Goal: Information Seeking & Learning: Learn about a topic

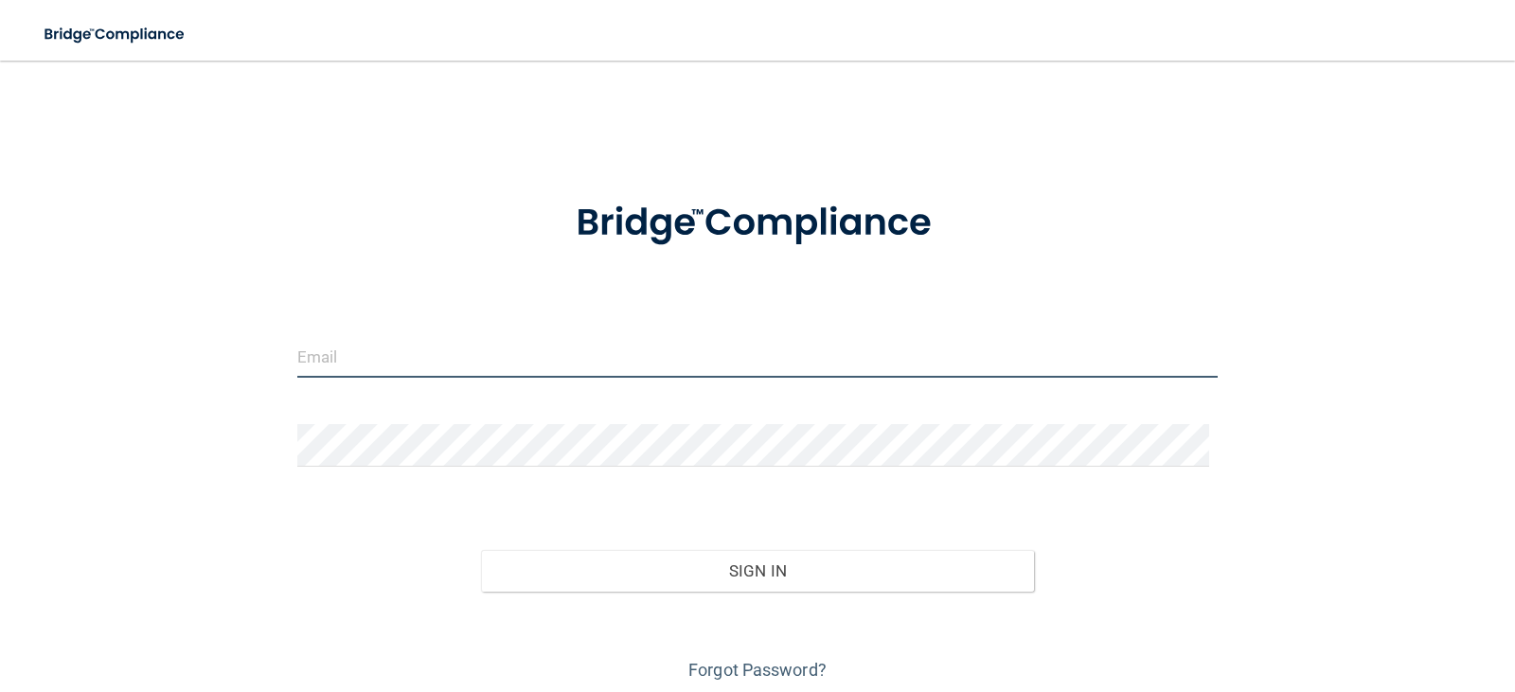
click at [678, 354] on input "email" at bounding box center [757, 356] width 921 height 43
type input "[EMAIL_ADDRESS][DOMAIN_NAME]"
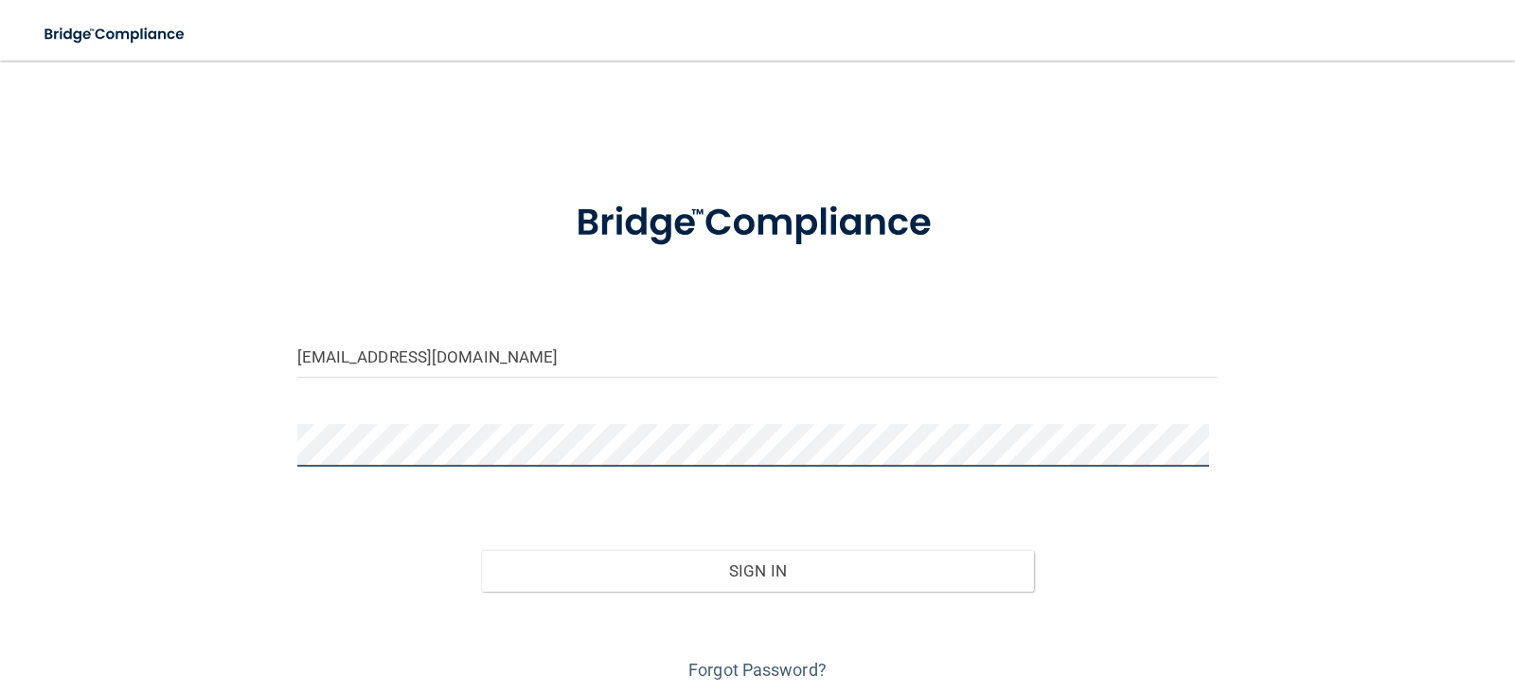
click at [481, 550] on button "Sign In" at bounding box center [757, 571] width 553 height 42
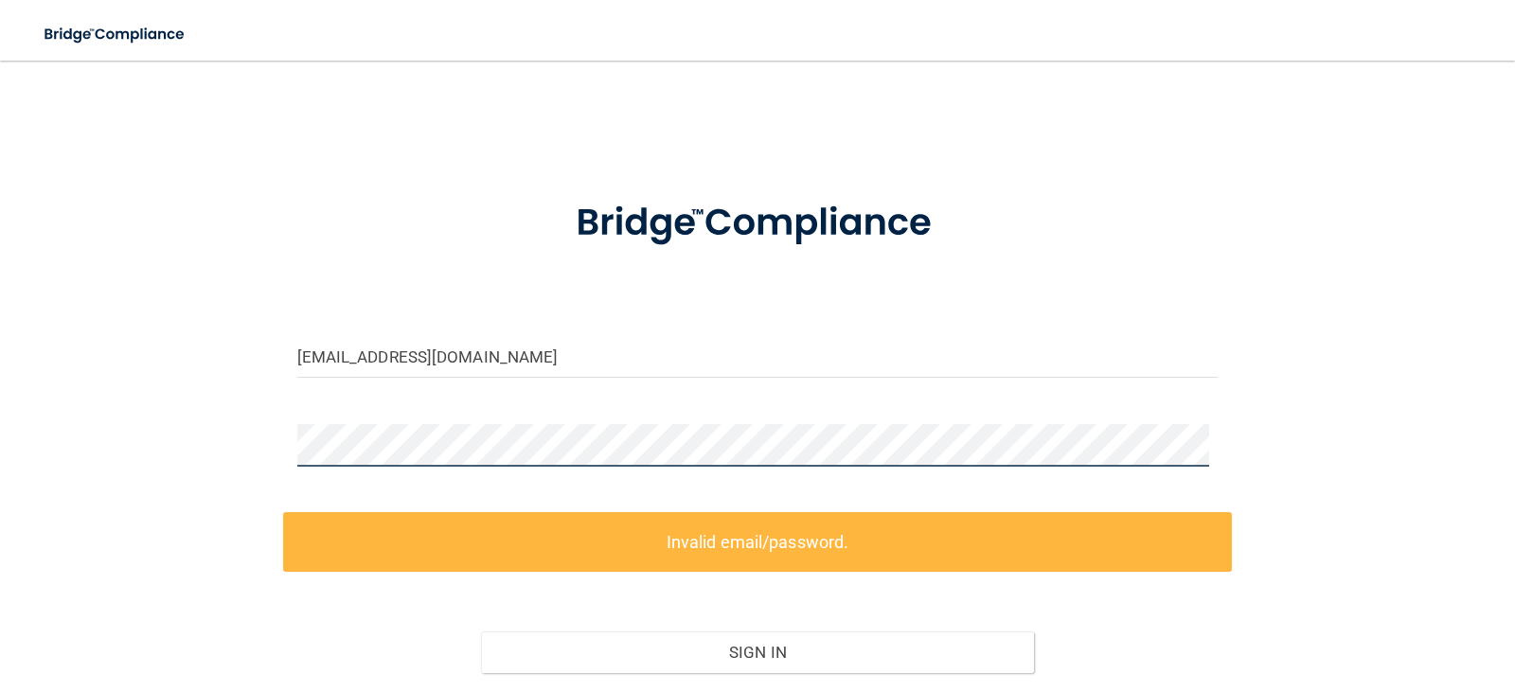
click at [0, 201] on main "[EMAIL_ADDRESS][DOMAIN_NAME] Invalid email/password. You don't have permission …" at bounding box center [757, 377] width 1515 height 632
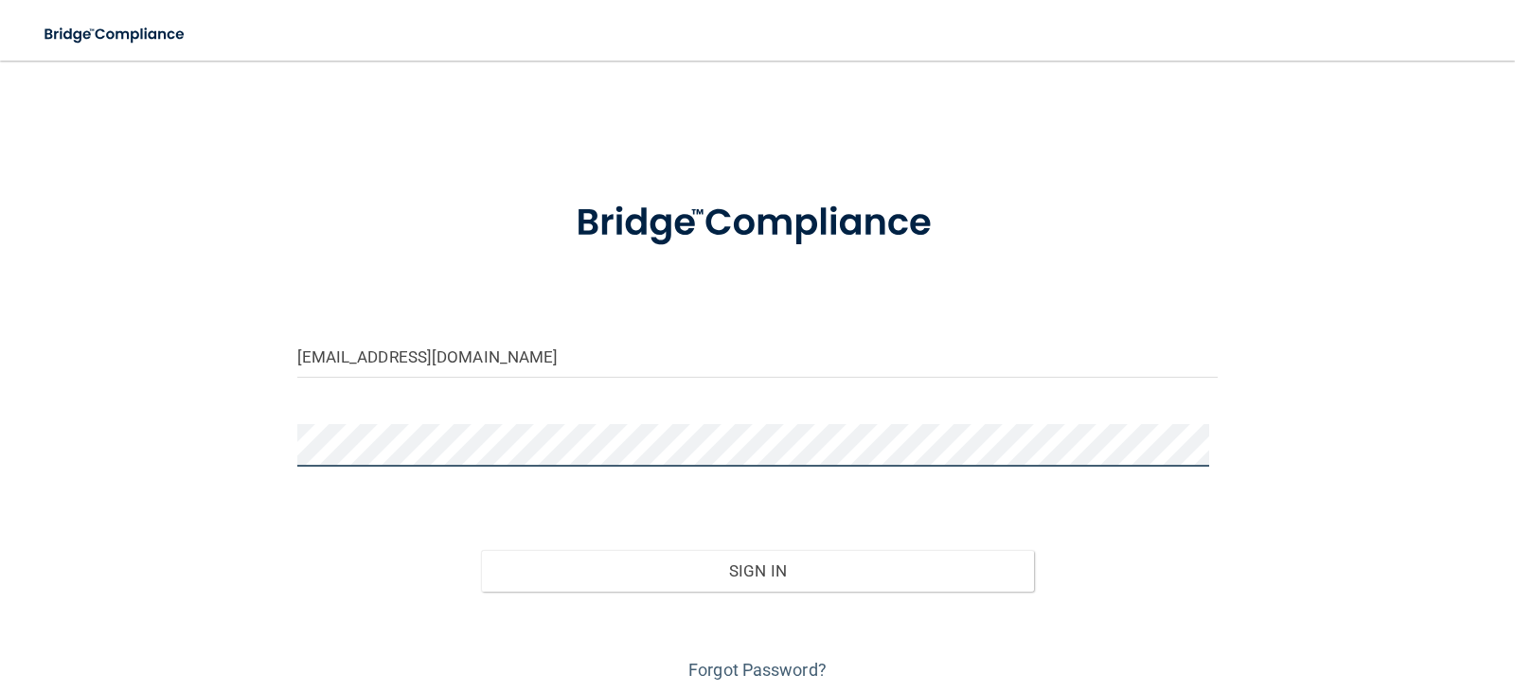
click at [481, 550] on button "Sign In" at bounding box center [757, 571] width 553 height 42
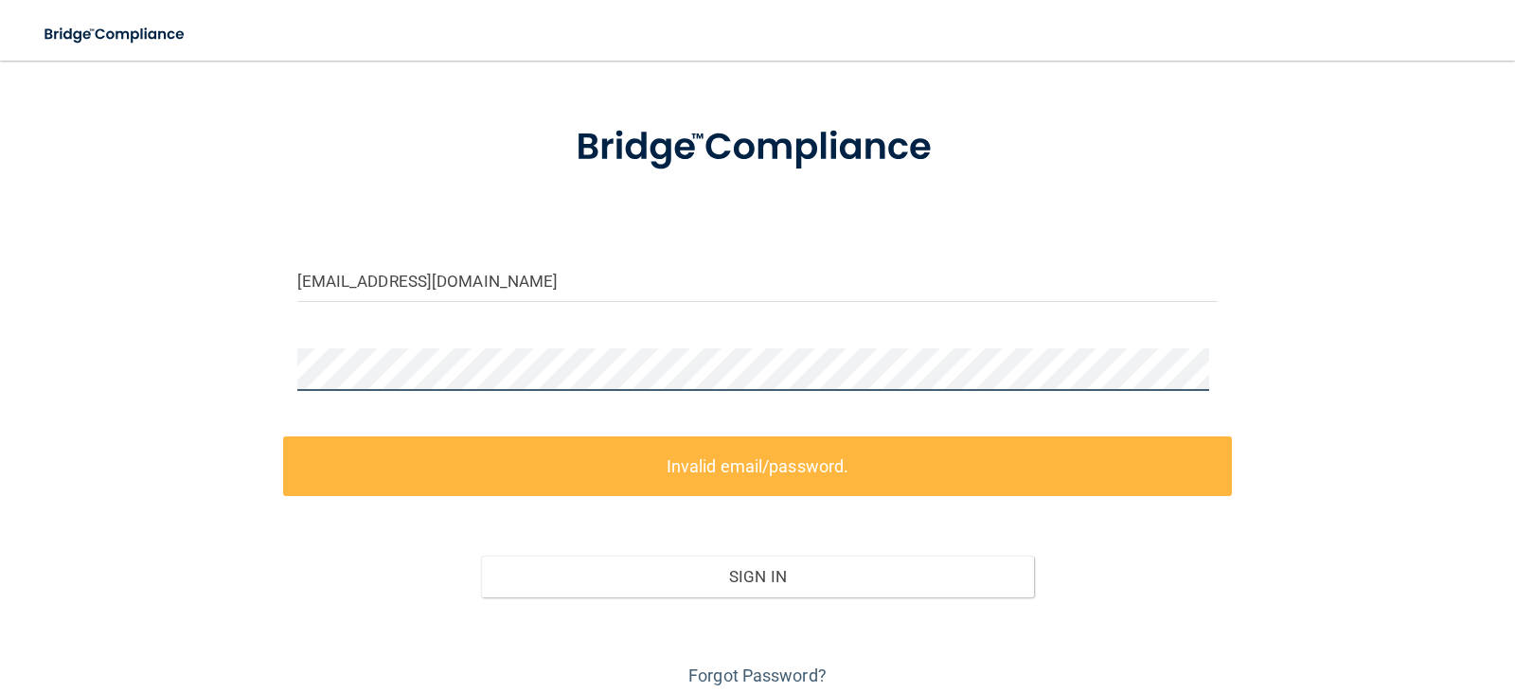
scroll to position [151, 0]
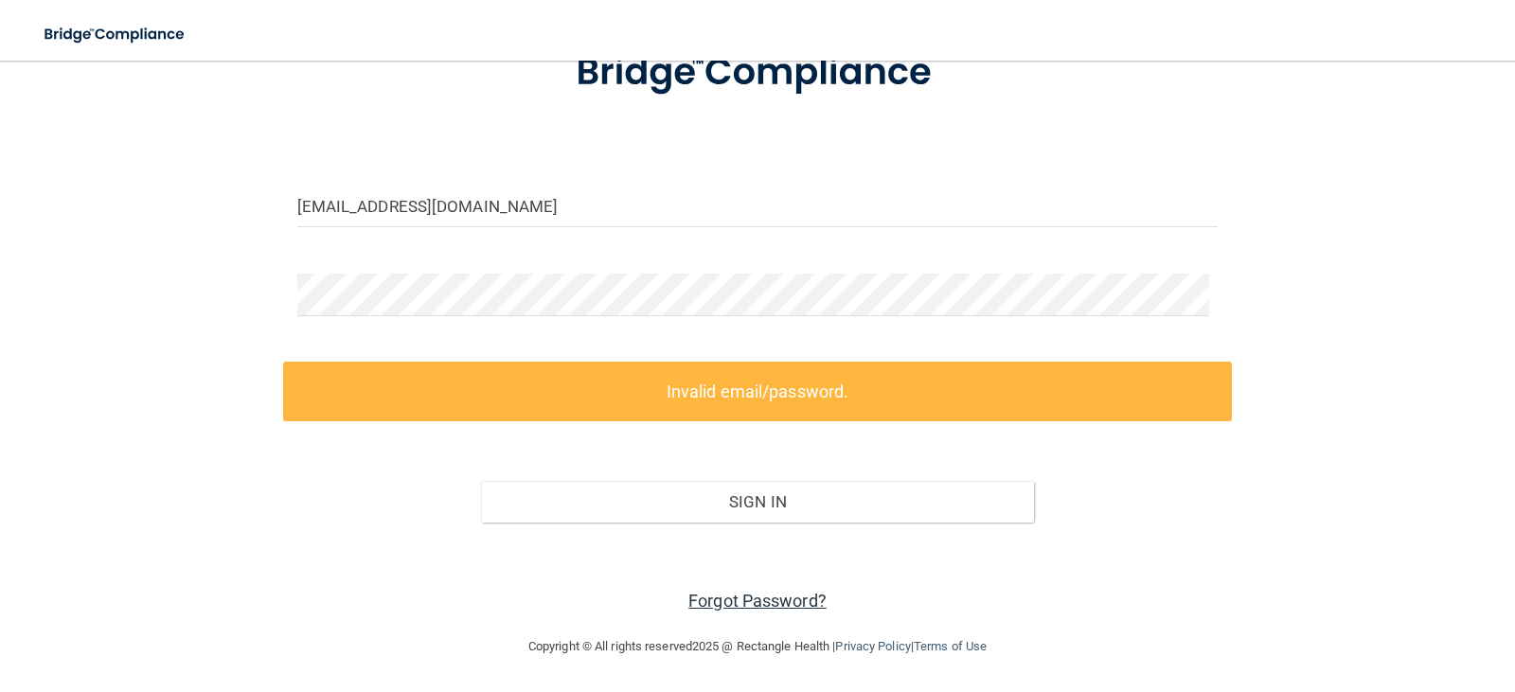
click at [732, 597] on link "Forgot Password?" at bounding box center [757, 601] width 138 height 20
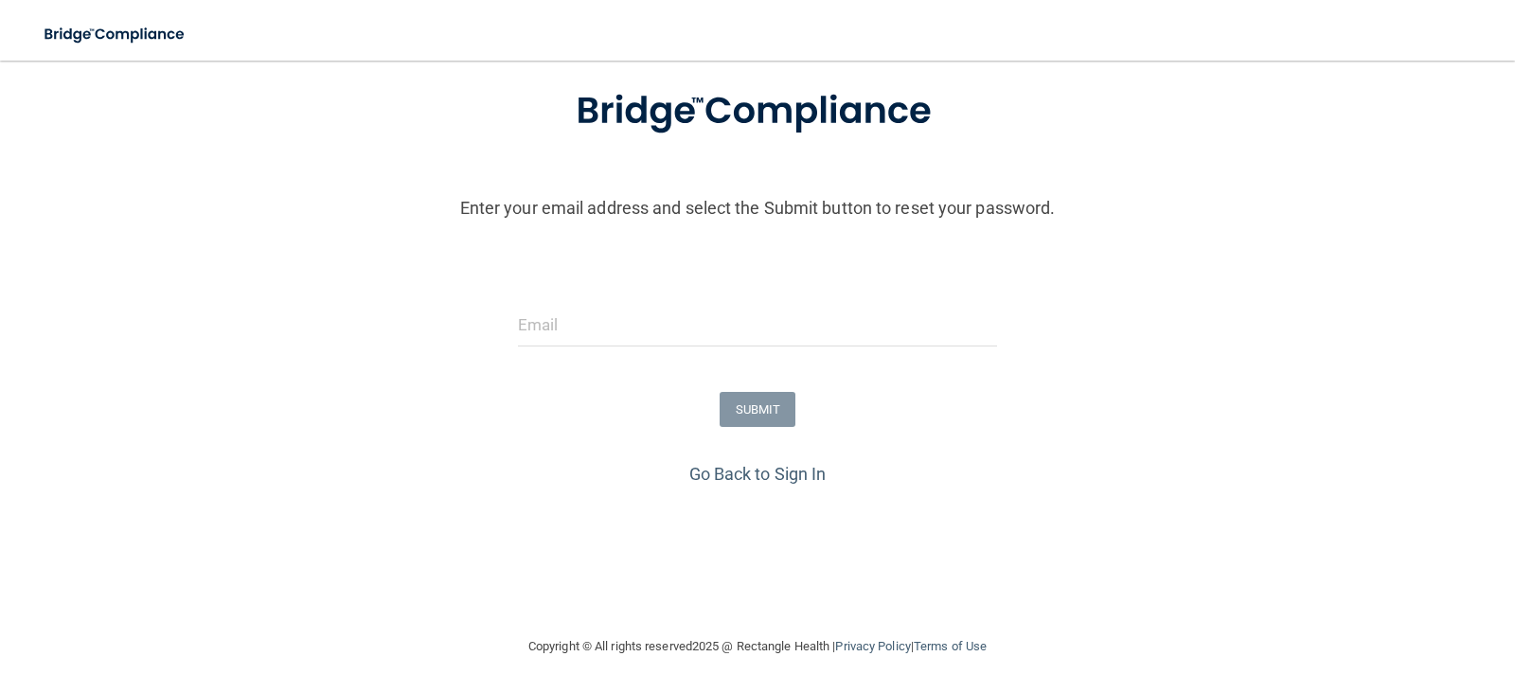
scroll to position [112, 0]
click at [633, 339] on input "email" at bounding box center [758, 325] width 480 height 43
type input "[EMAIL_ADDRESS][DOMAIN_NAME]"
click at [752, 422] on button "SUBMIT" at bounding box center [758, 409] width 77 height 35
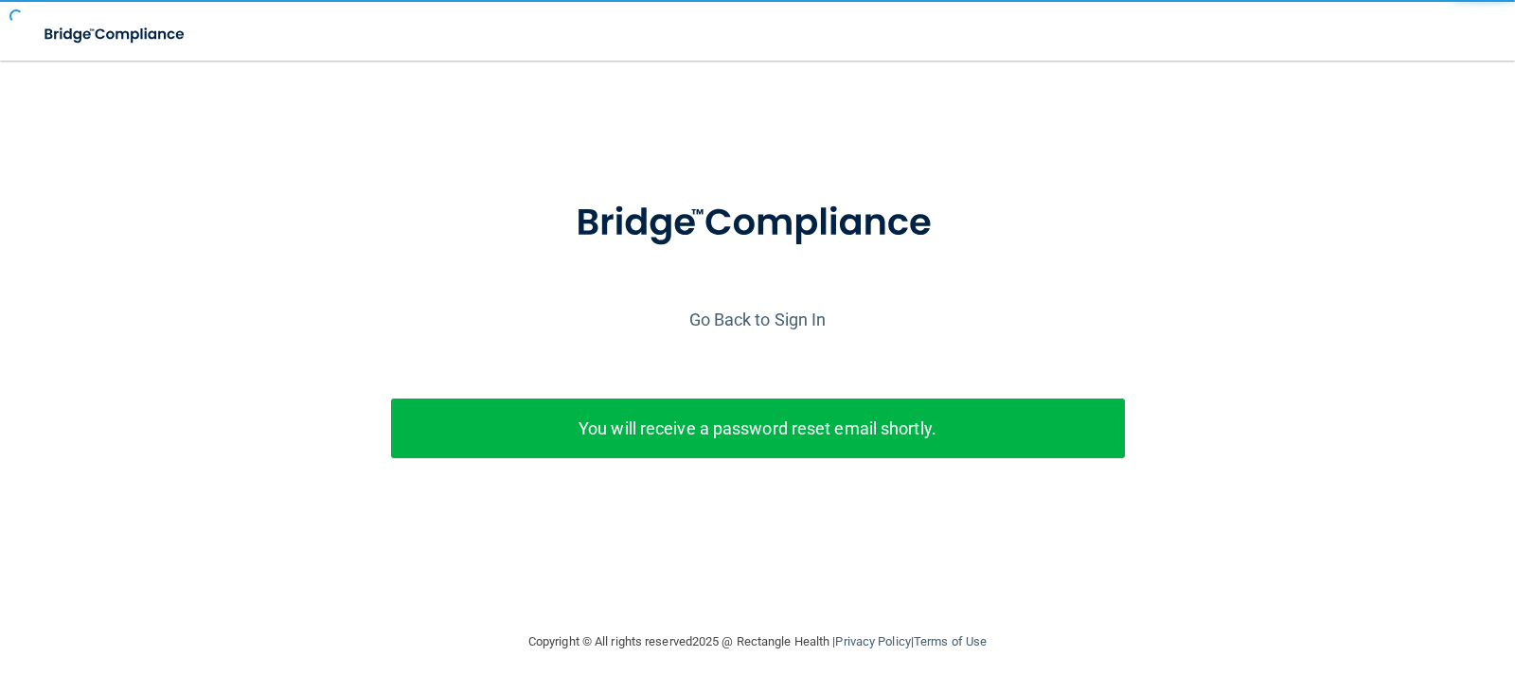
scroll to position [0, 0]
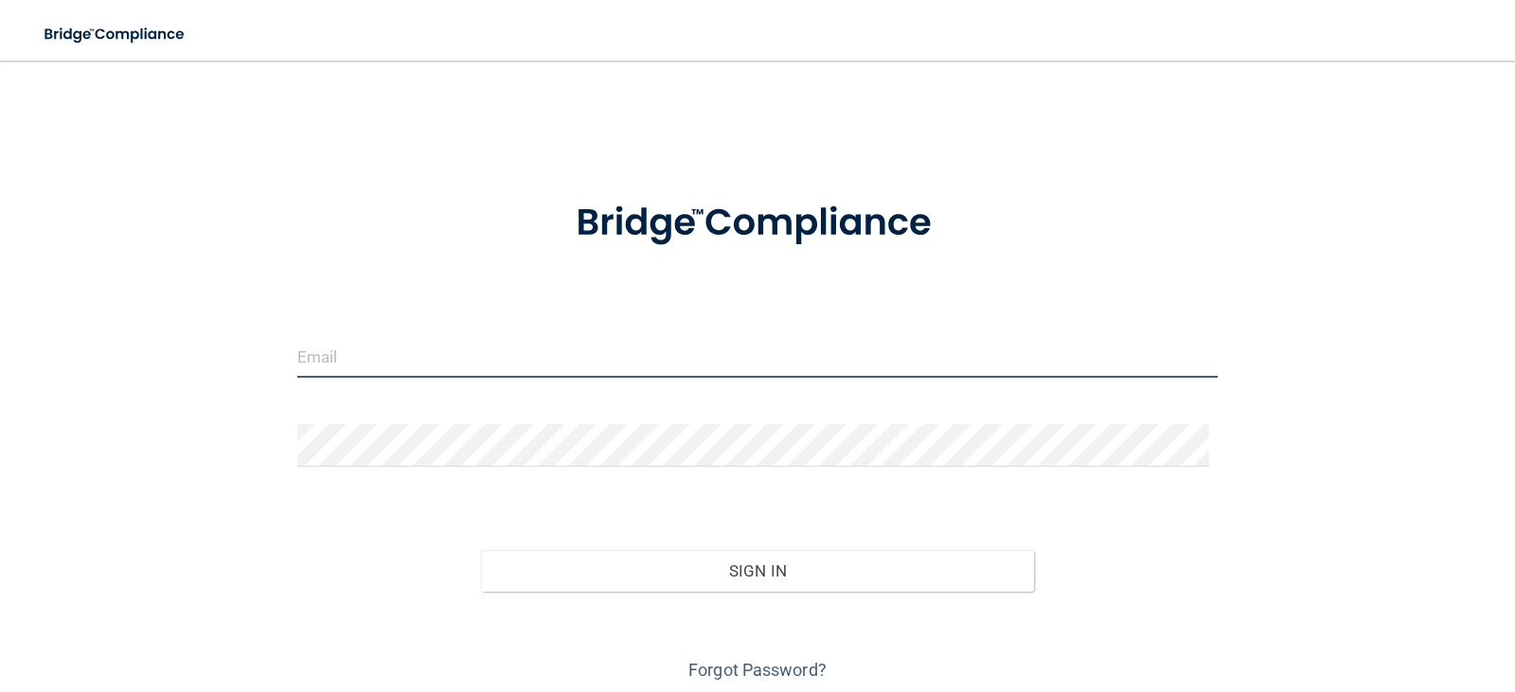
click at [514, 366] on input "email" at bounding box center [757, 356] width 921 height 43
type input "[EMAIL_ADDRESS][DOMAIN_NAME]"
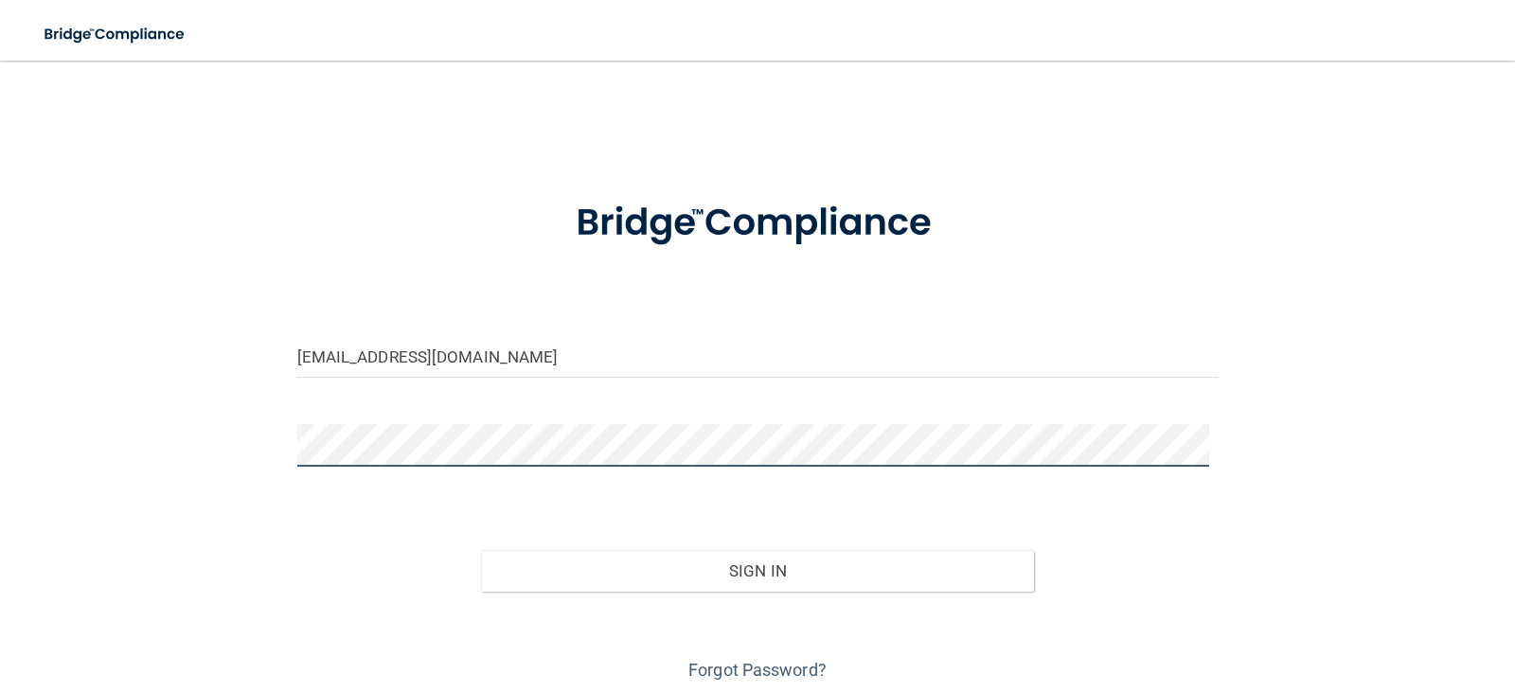
click at [481, 550] on button "Sign In" at bounding box center [757, 571] width 553 height 42
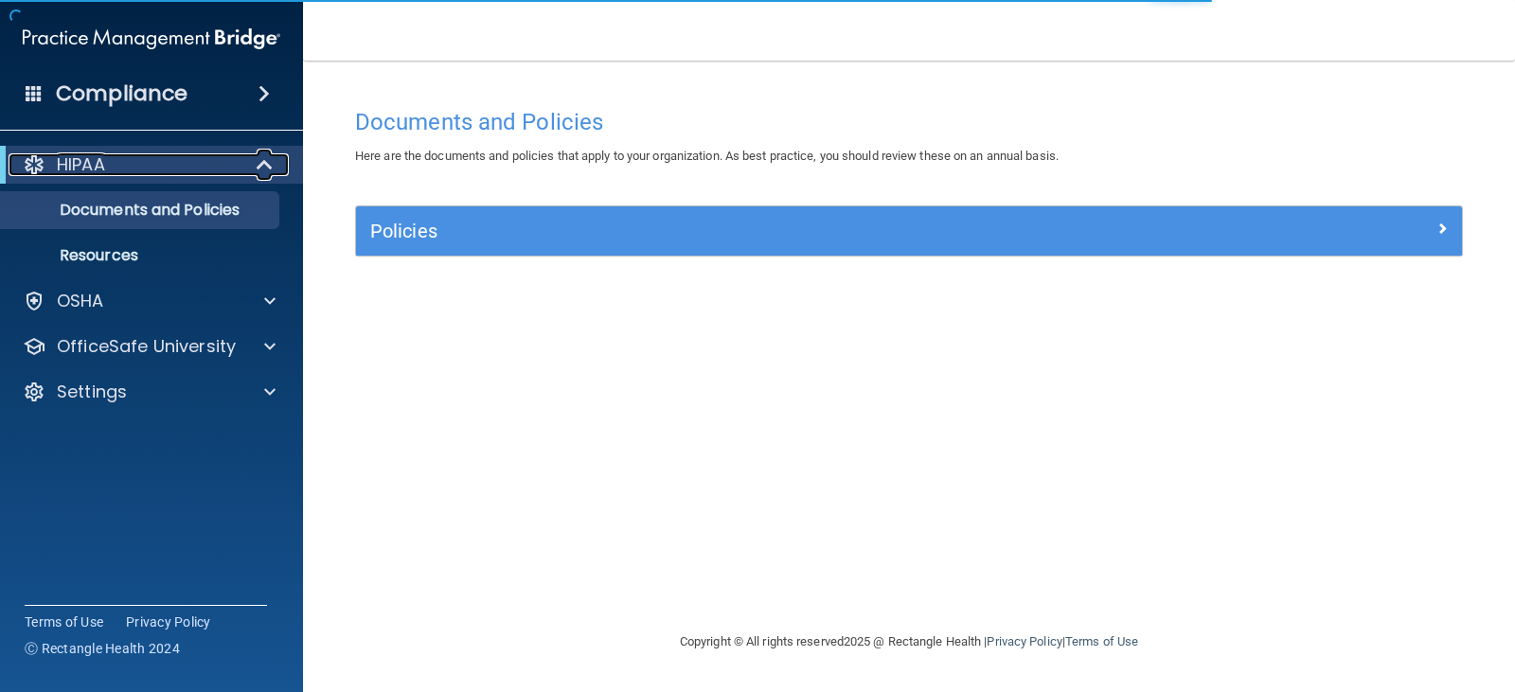
click at [245, 161] on div at bounding box center [265, 164] width 46 height 23
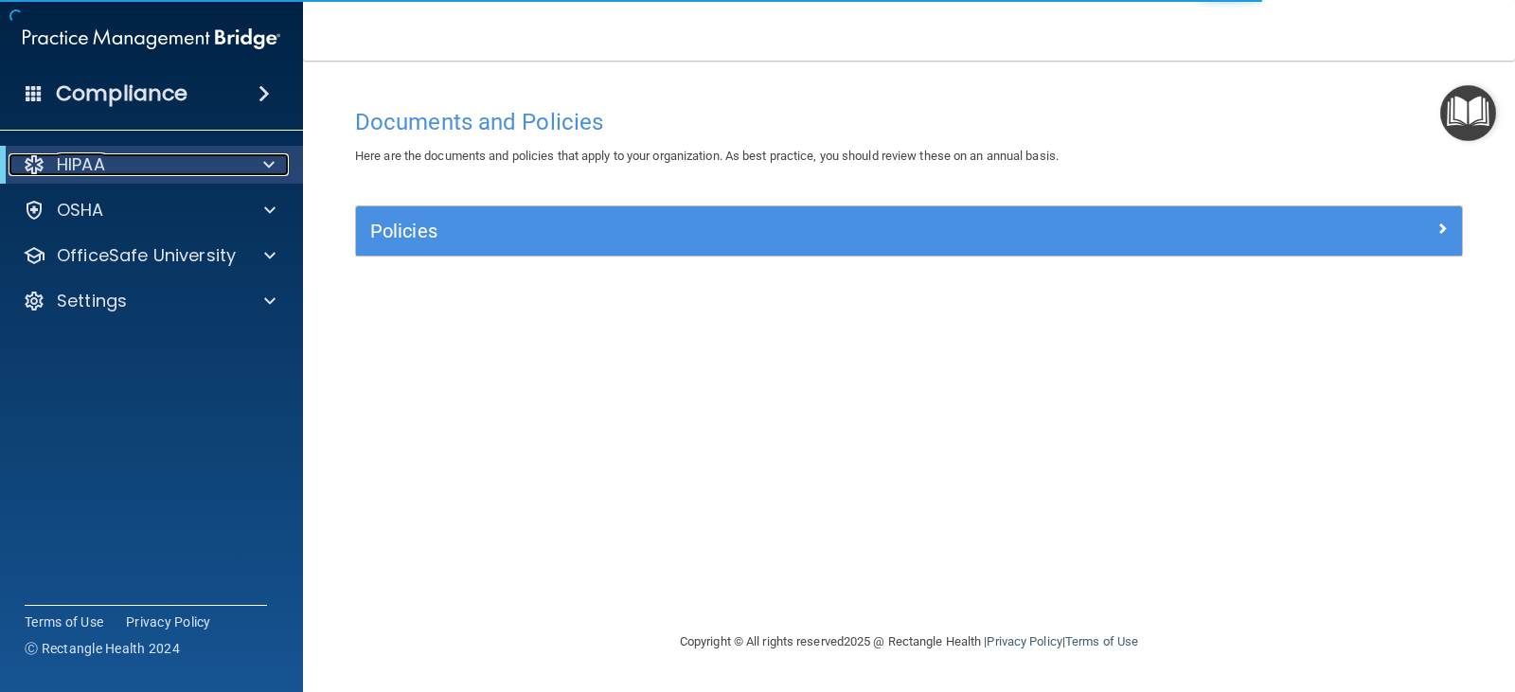
click at [245, 161] on div at bounding box center [265, 164] width 46 height 23
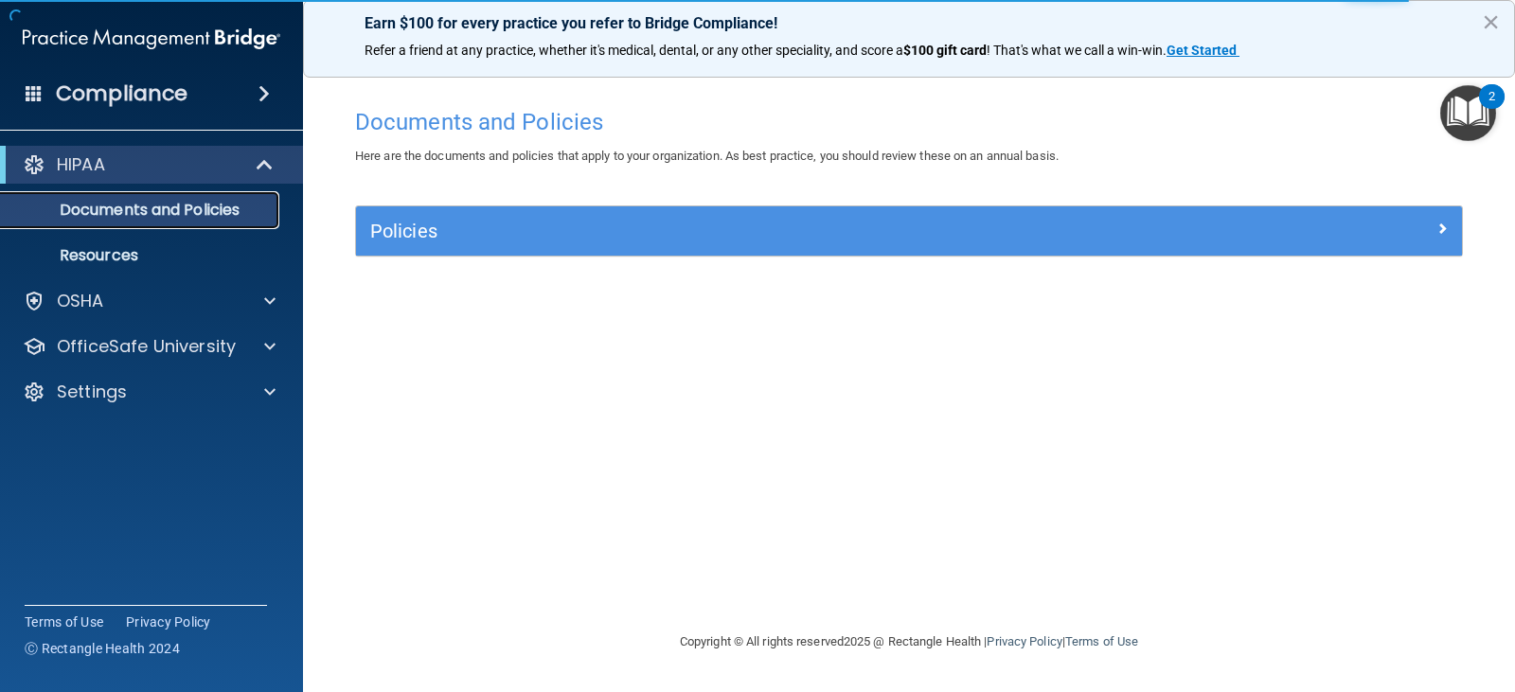
click at [185, 208] on p "Documents and Policies" at bounding box center [141, 210] width 258 height 19
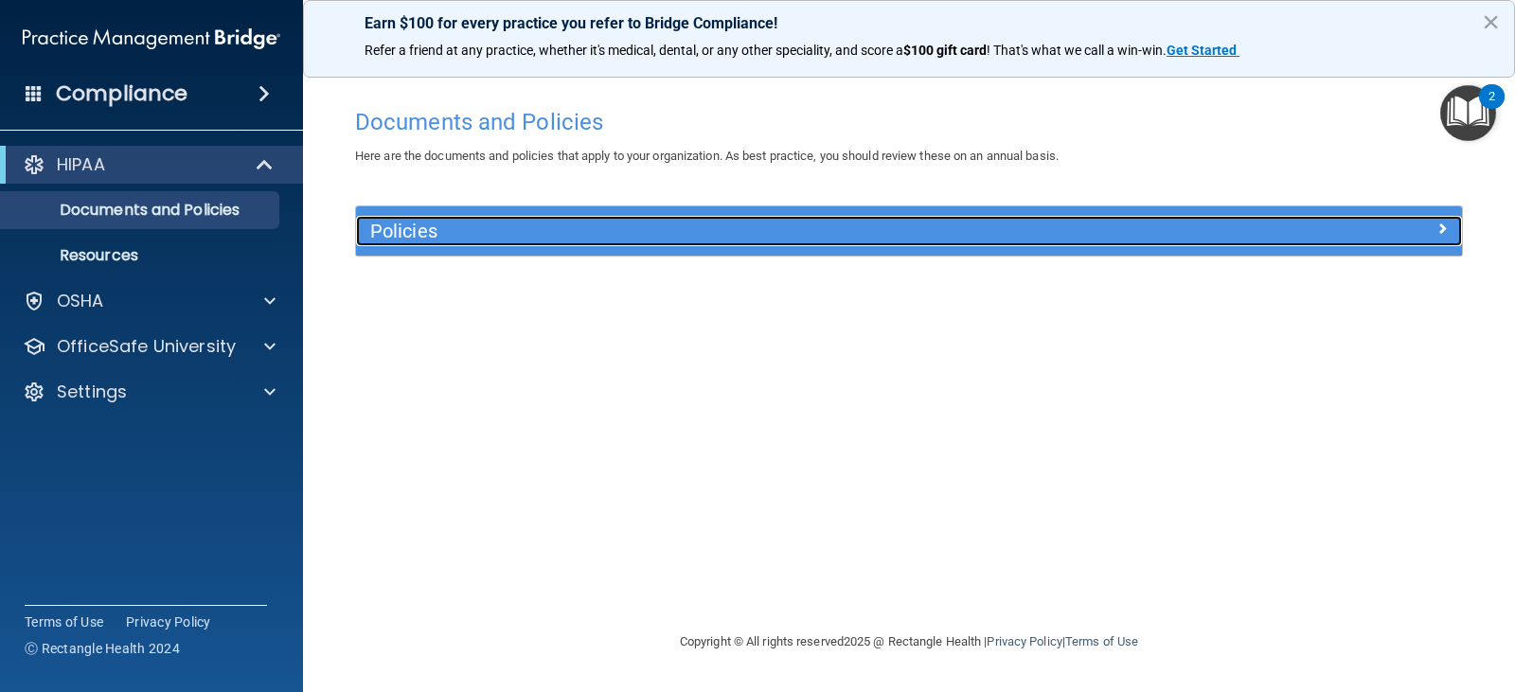
click at [454, 224] on h5 "Policies" at bounding box center [770, 231] width 801 height 21
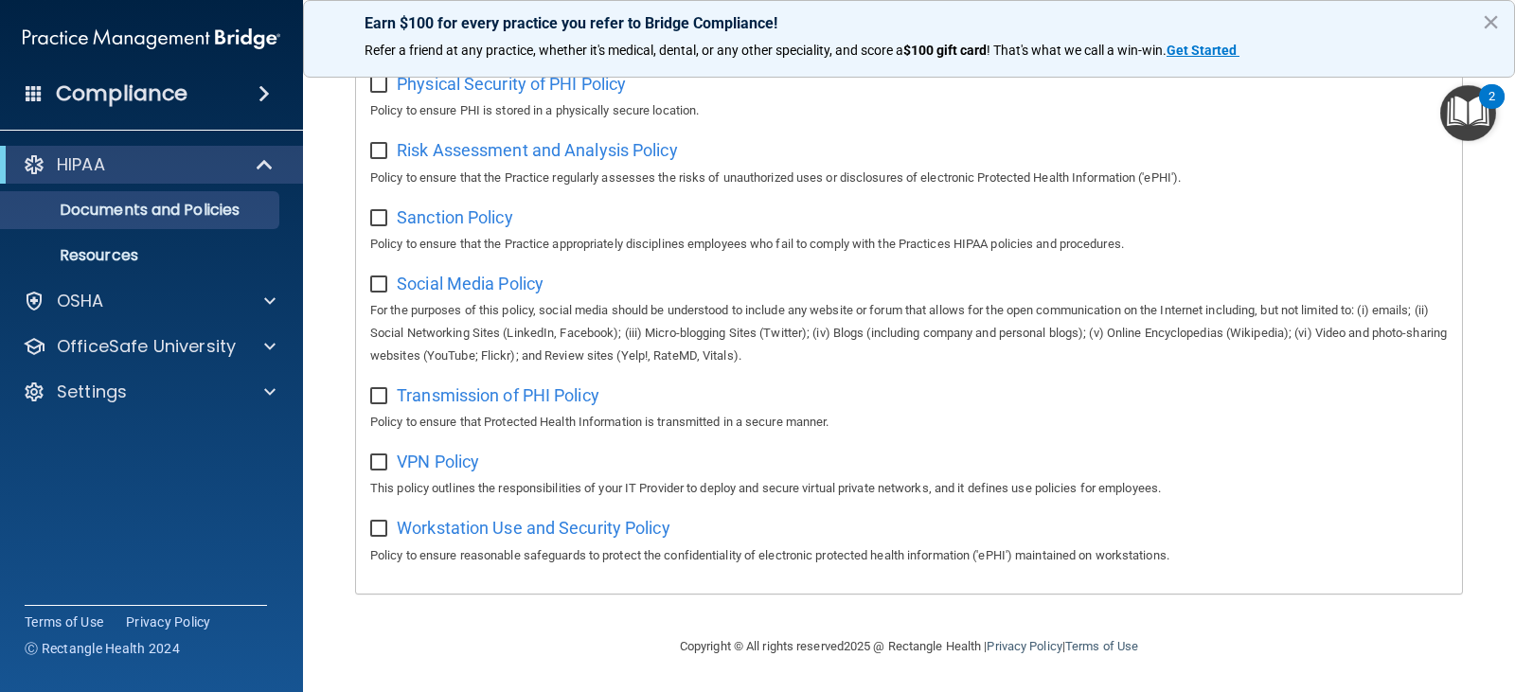
scroll to position [1253, 0]
click at [247, 308] on div at bounding box center [266, 301] width 47 height 23
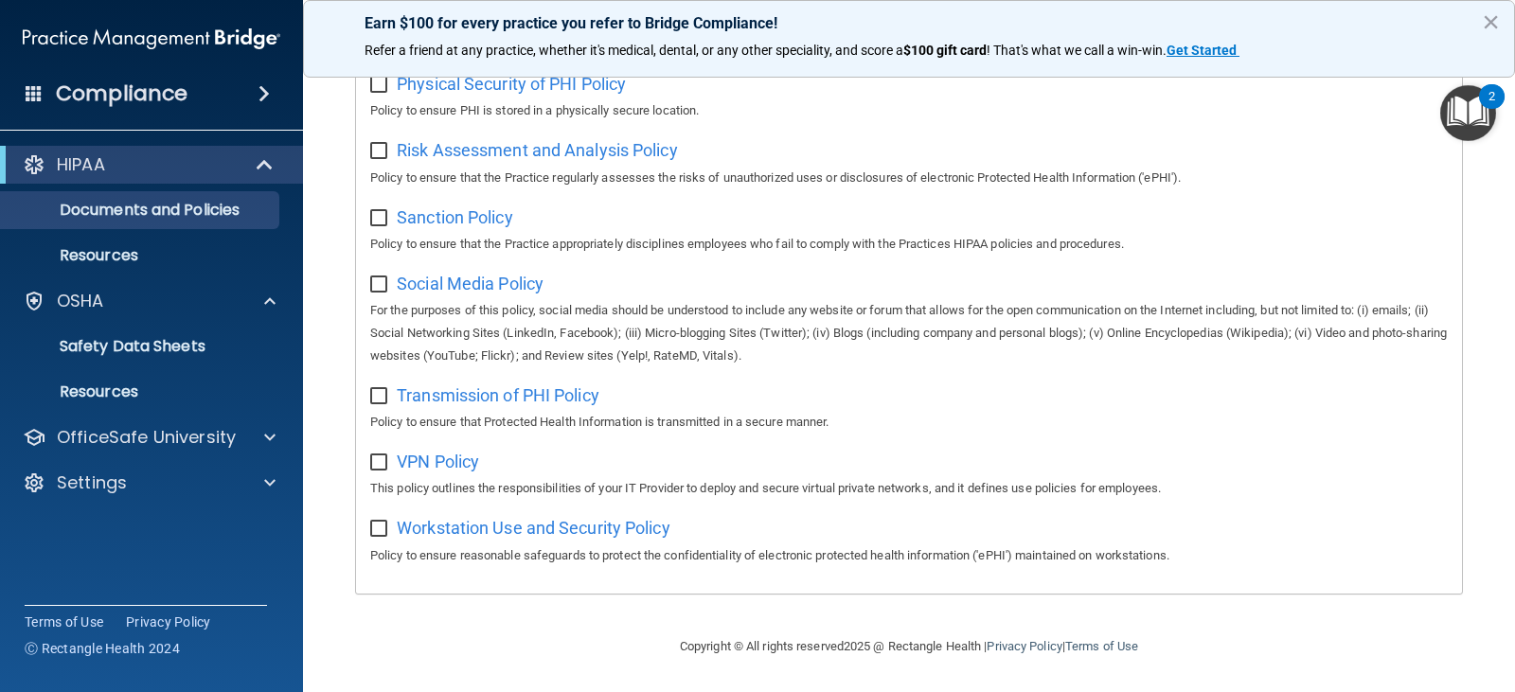
click at [258, 90] on span at bounding box center [263, 93] width 11 height 23
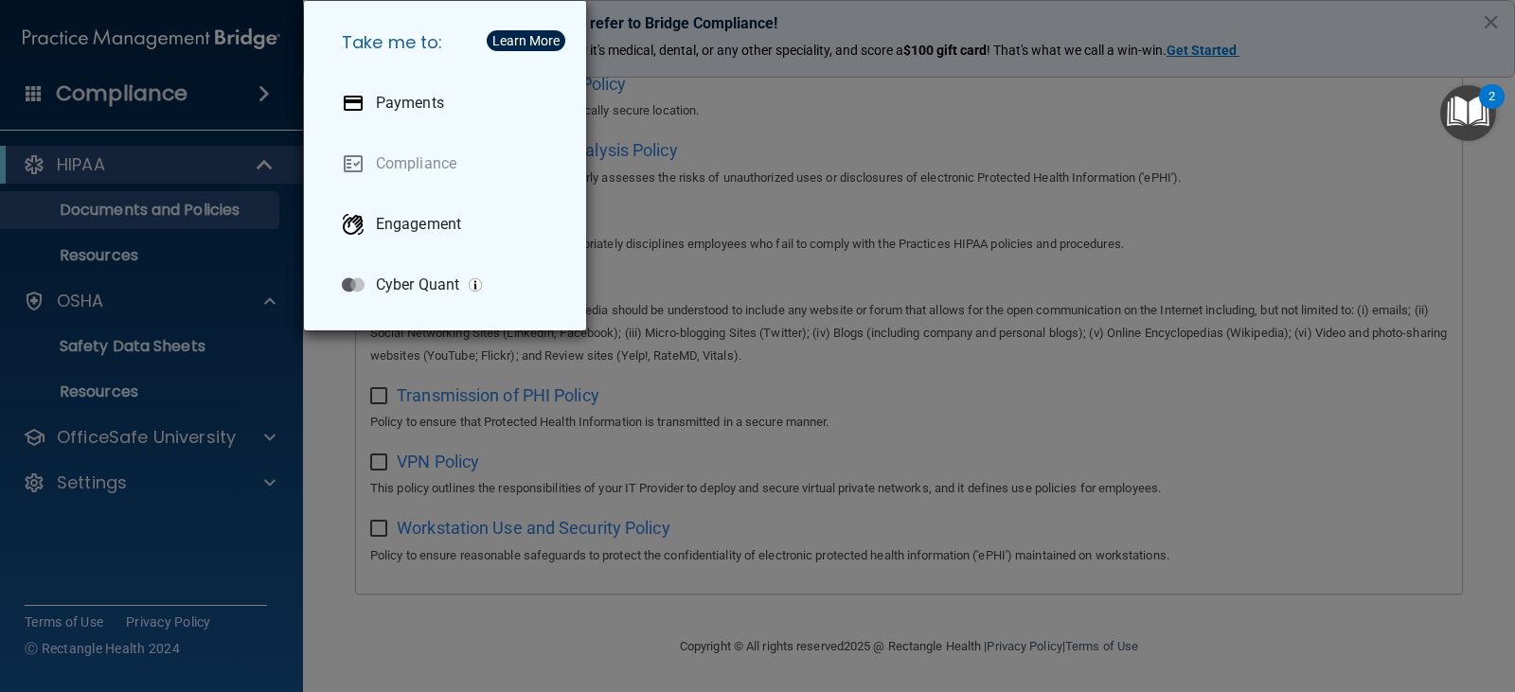
click at [83, 86] on div "Take me to: Payments Compliance Engagement Cyber Quant" at bounding box center [757, 346] width 1515 height 692
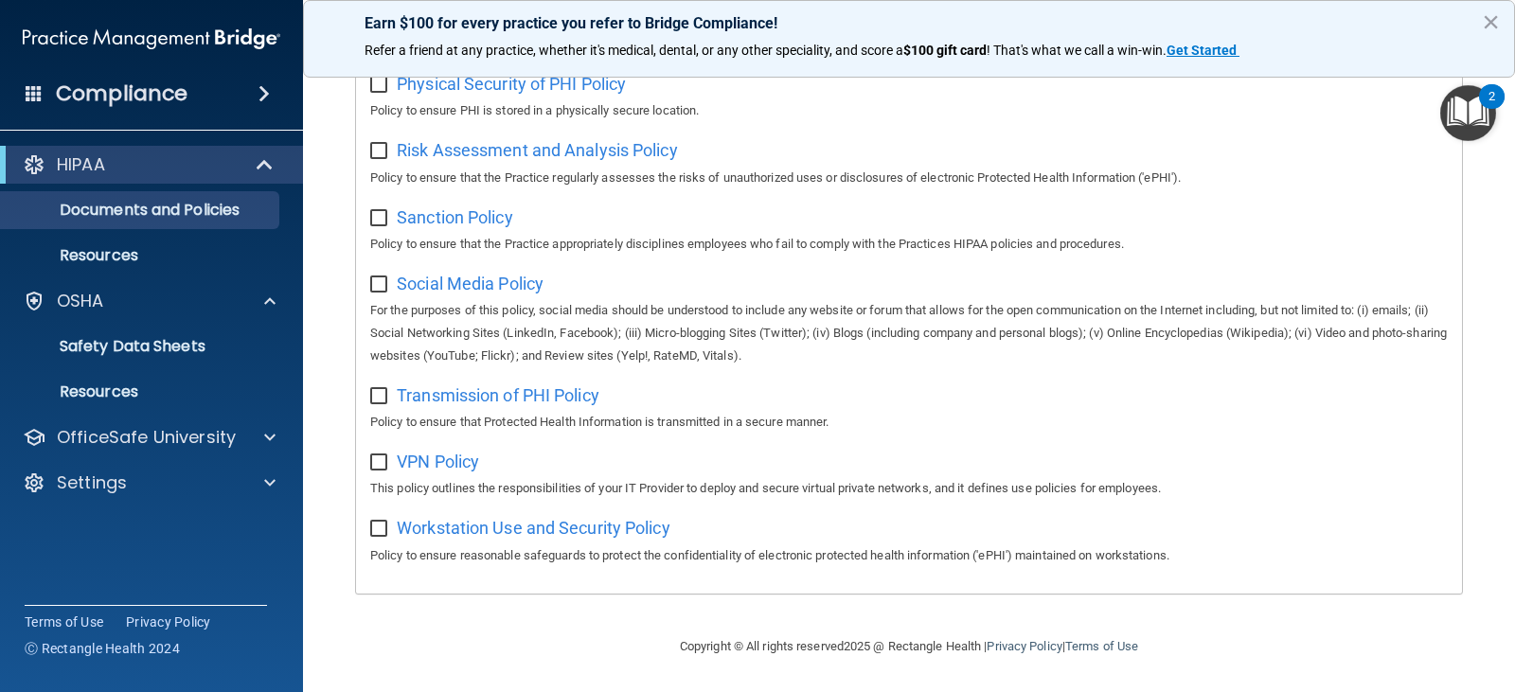
click at [106, 118] on div "Compliance HIPAA Documents and Policies Report an Incident Business Associates …" at bounding box center [151, 346] width 303 height 692
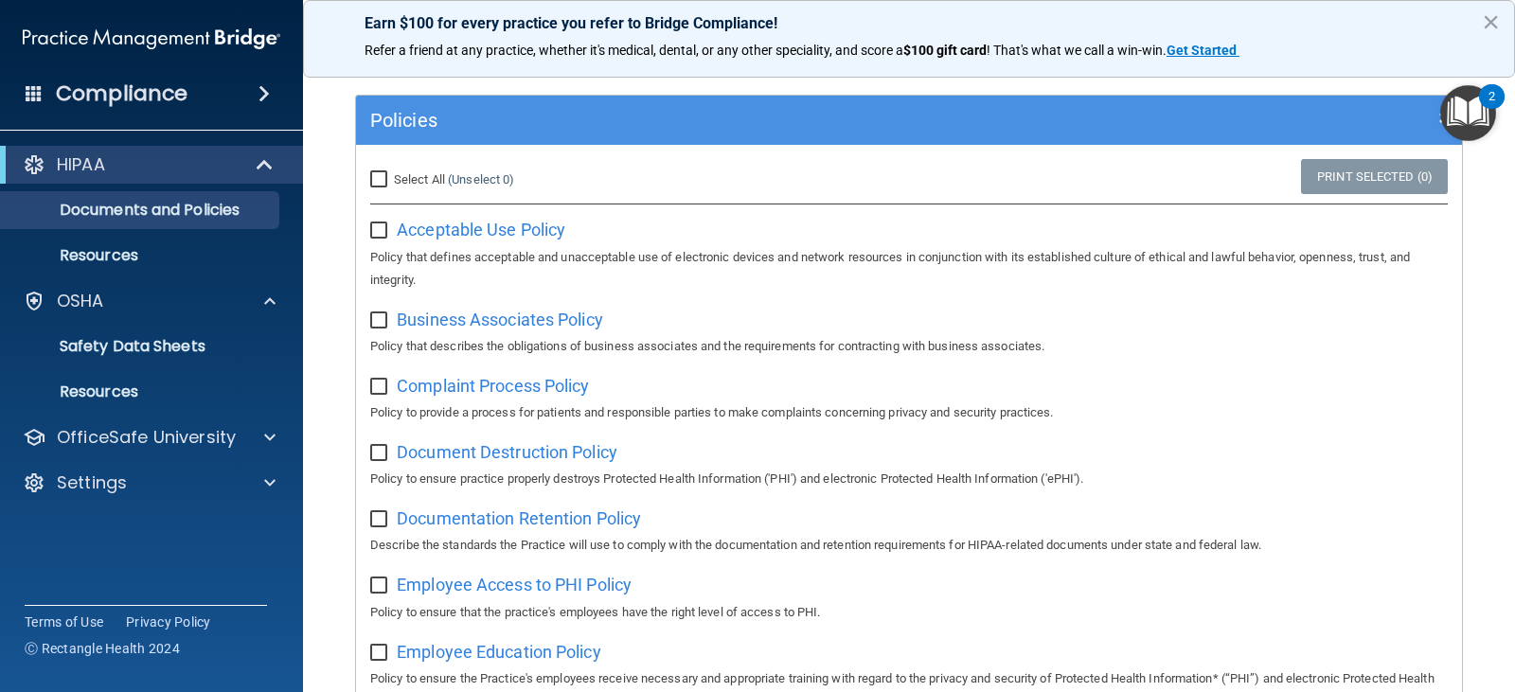
scroll to position [0, 0]
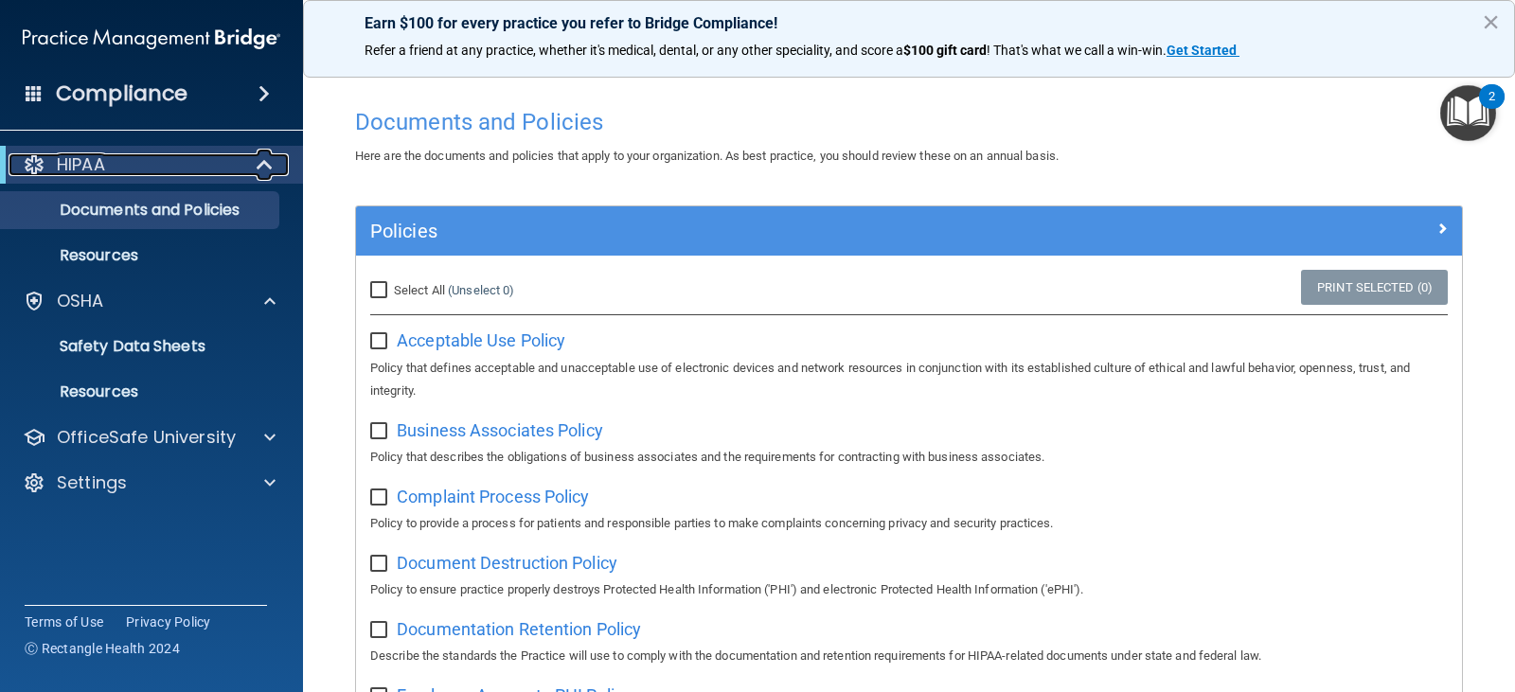
click at [113, 169] on div "HIPAA" at bounding box center [126, 164] width 234 height 23
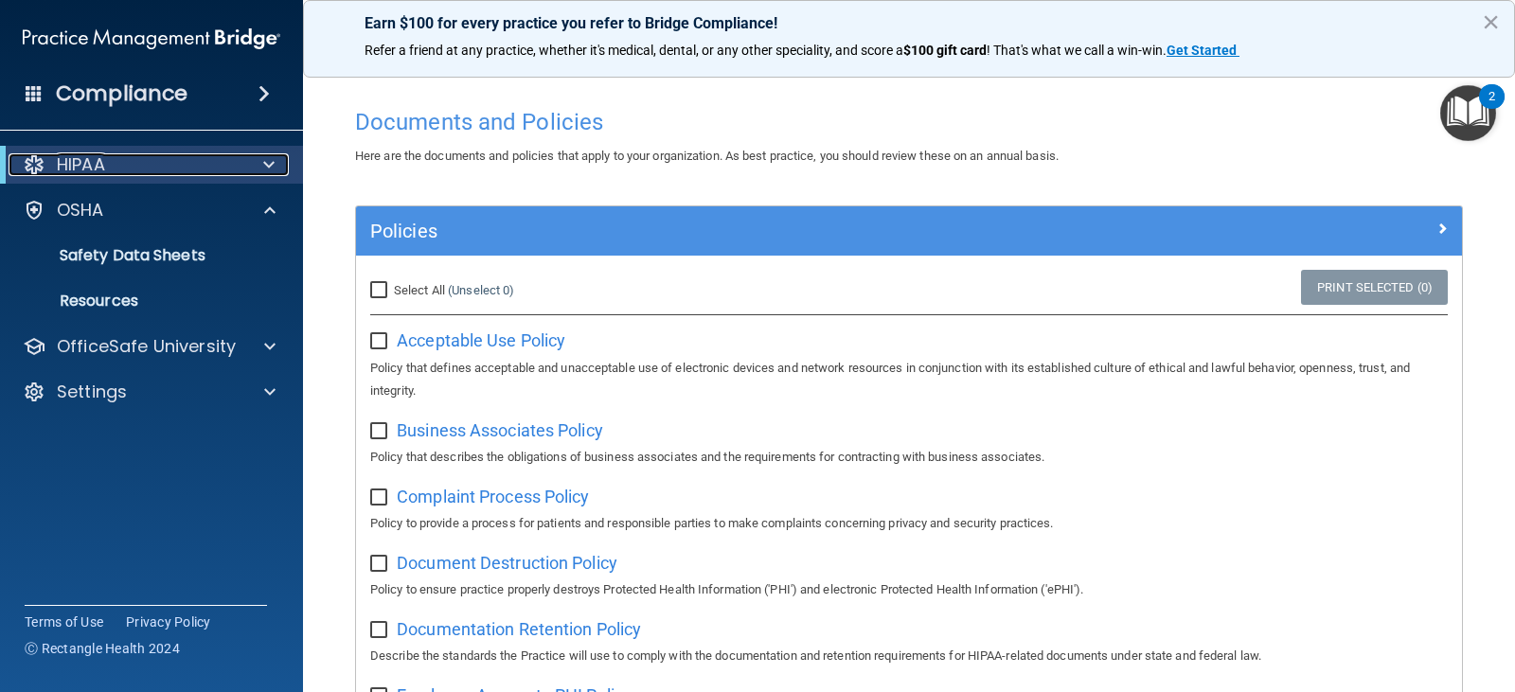
click at [70, 170] on p "HIPAA" at bounding box center [81, 164] width 48 height 23
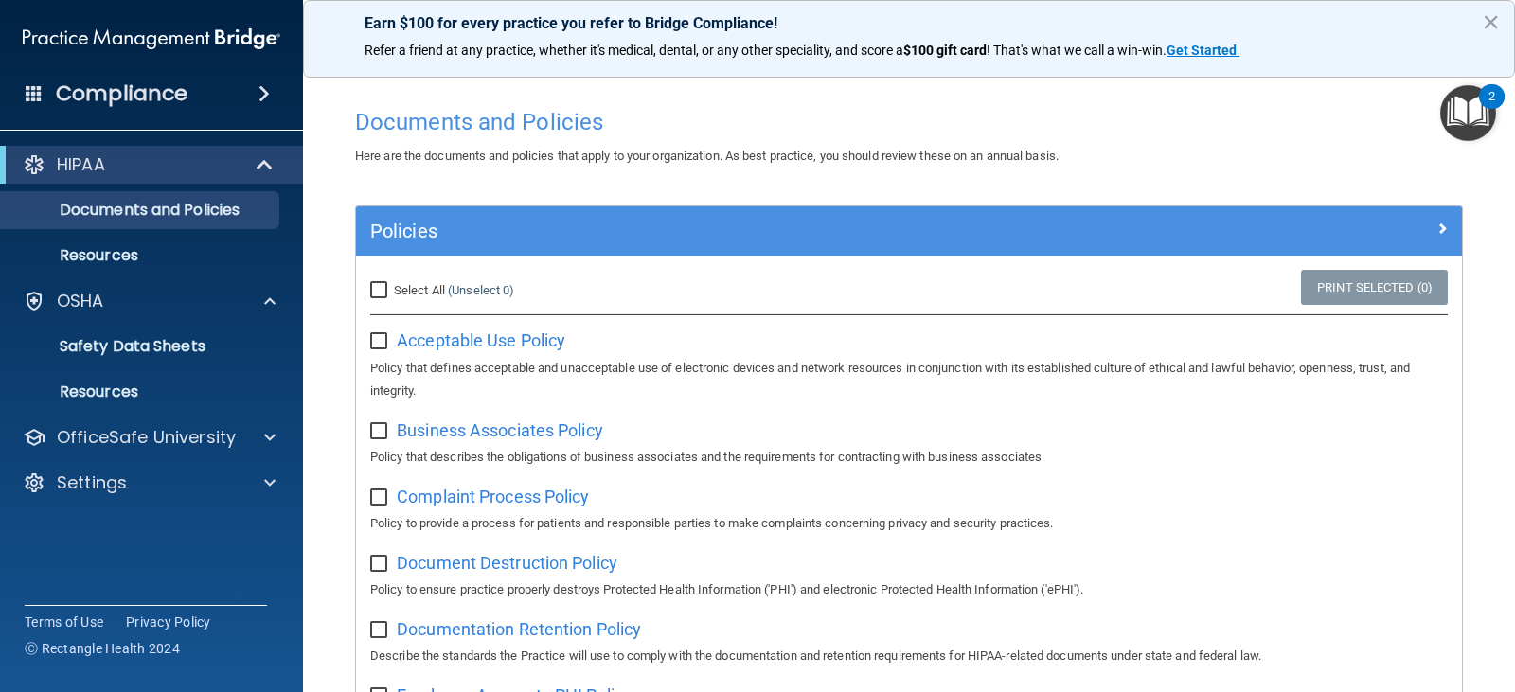
click at [38, 89] on span at bounding box center [34, 92] width 17 height 17
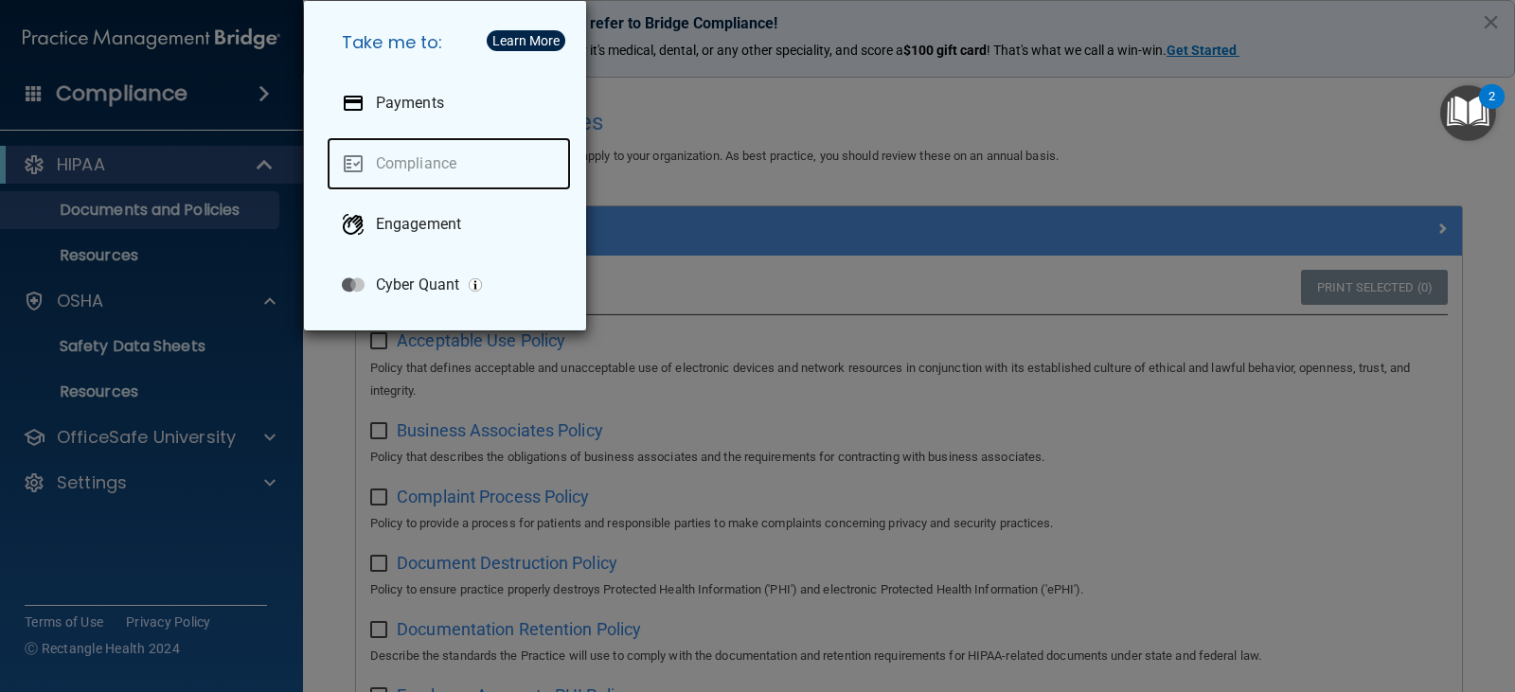
click at [388, 161] on link "Compliance" at bounding box center [449, 163] width 244 height 53
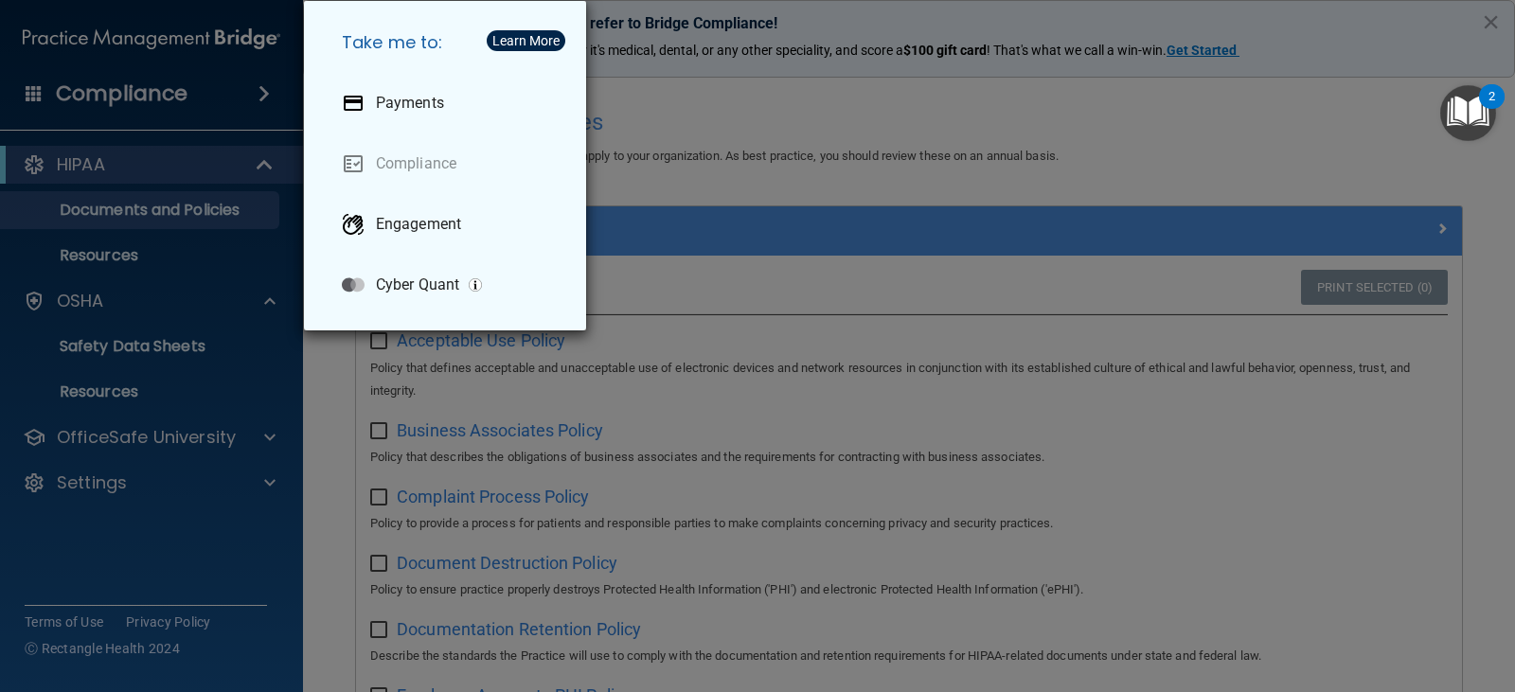
click at [108, 126] on div "Take me to: Payments Compliance Engagement Cyber Quant" at bounding box center [757, 346] width 1515 height 692
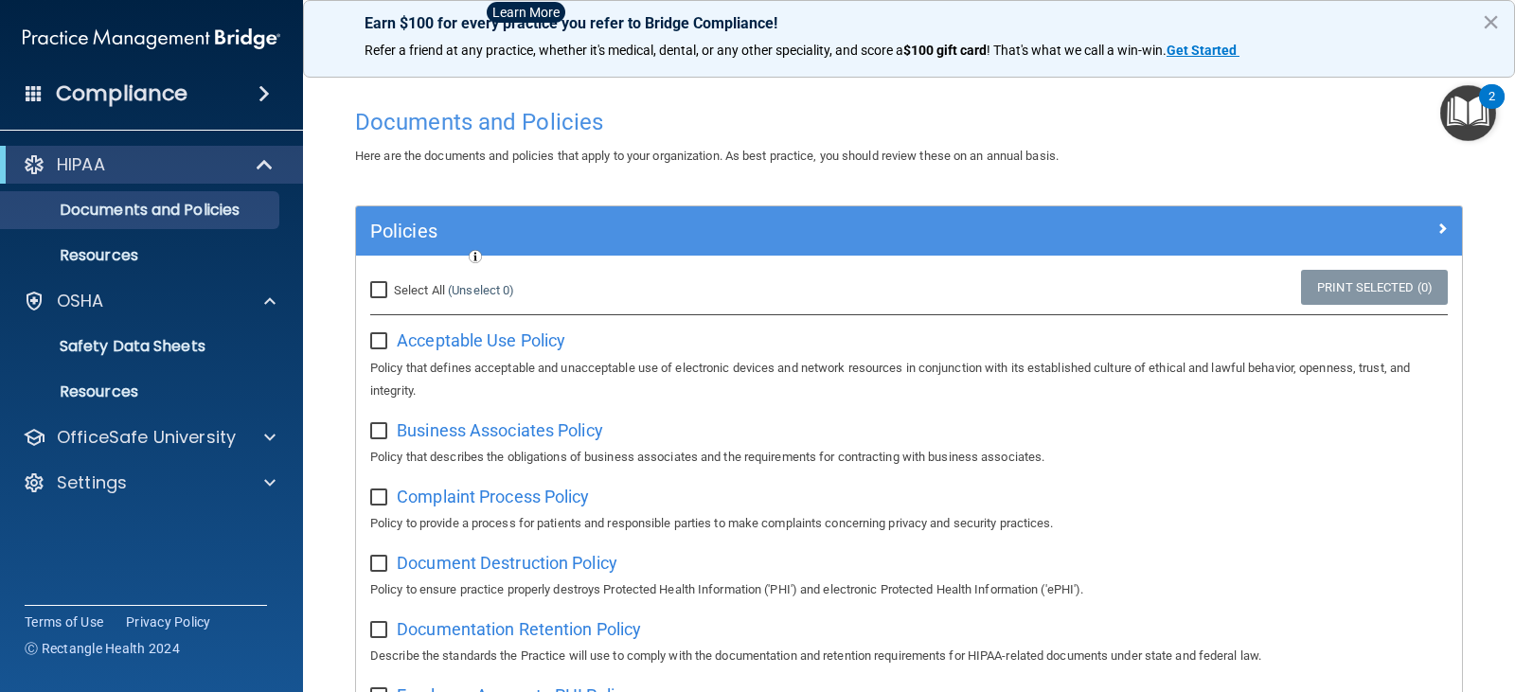
click at [199, 98] on div "Compliance" at bounding box center [151, 94] width 303 height 42
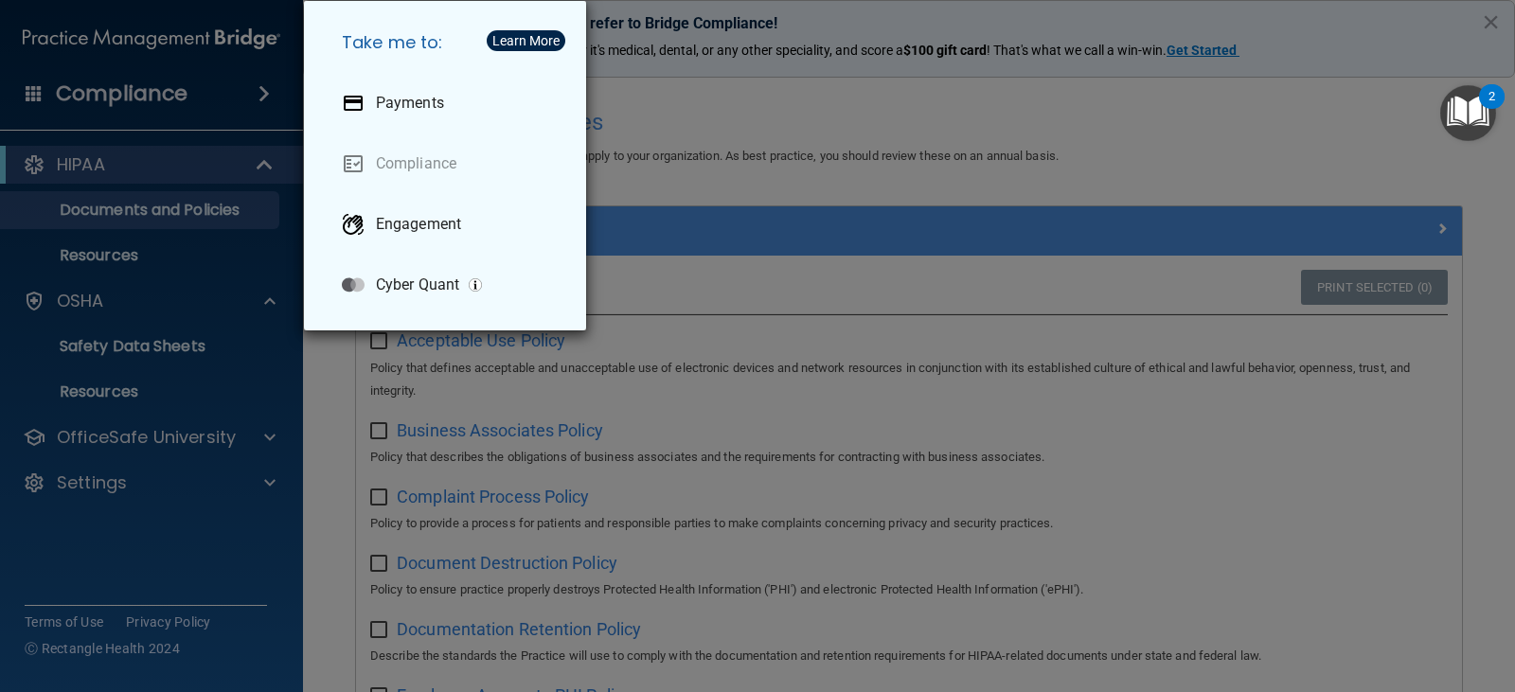
click at [231, 98] on div "Take me to: Payments Compliance Engagement Cyber Quant" at bounding box center [757, 346] width 1515 height 692
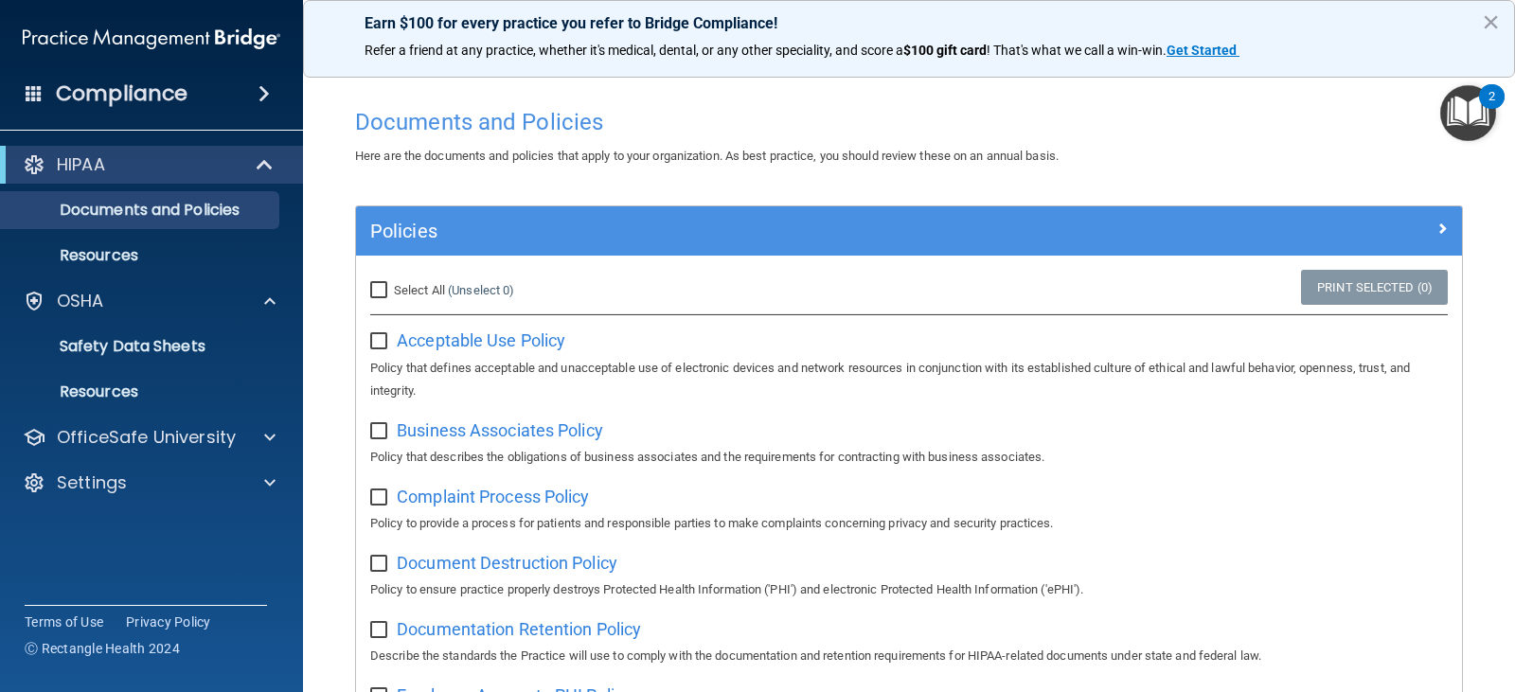
click at [258, 97] on span at bounding box center [263, 93] width 11 height 23
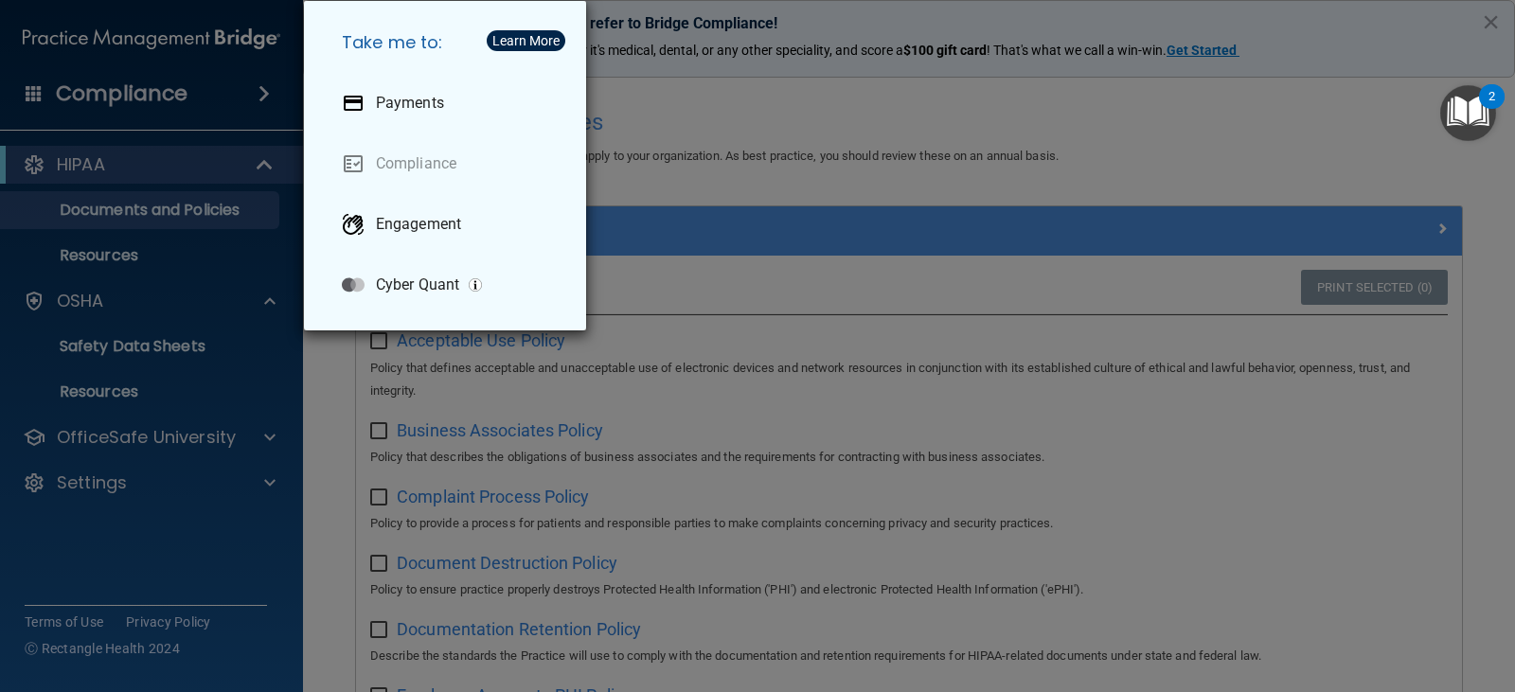
click at [258, 96] on div "Take me to: Payments Compliance Engagement Cyber Quant" at bounding box center [757, 346] width 1515 height 692
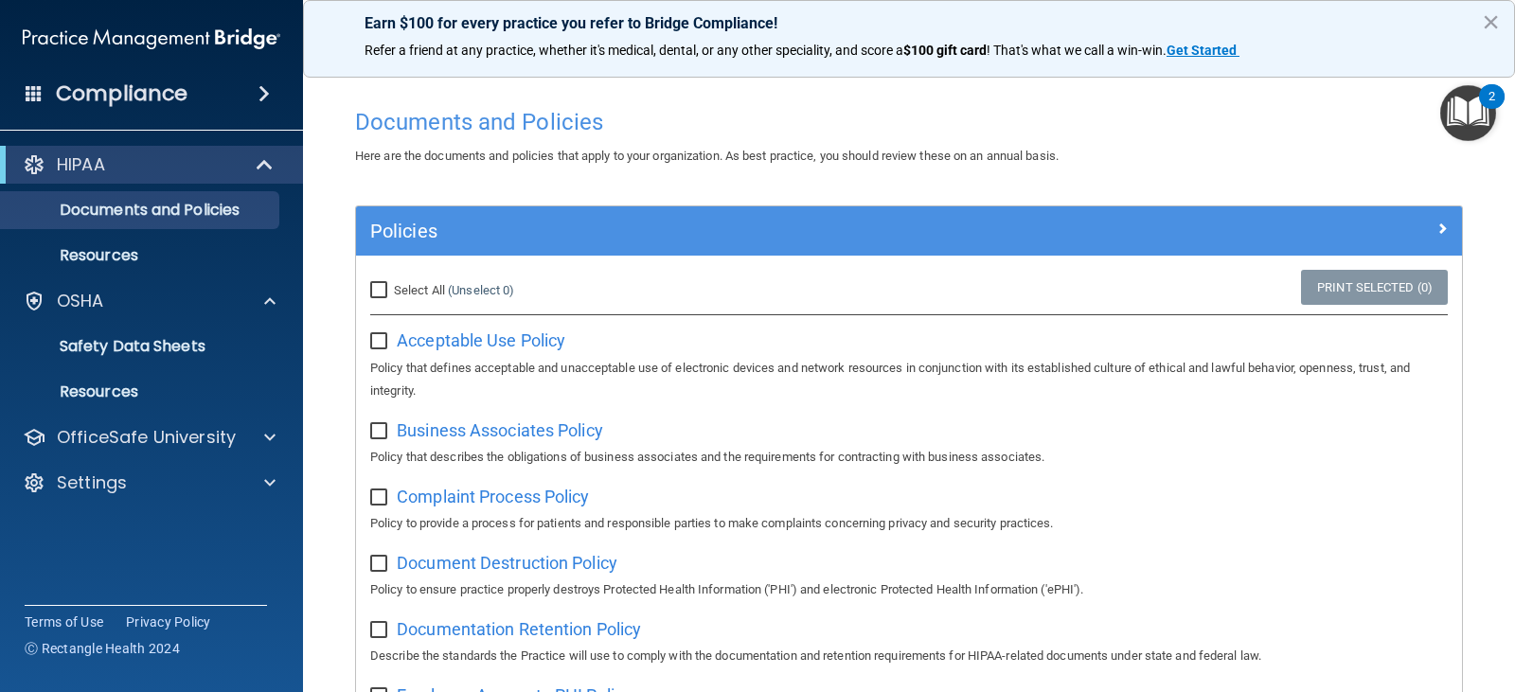
click at [1493, 121] on img "Open Resource Center, 2 new notifications" at bounding box center [1468, 113] width 56 height 56
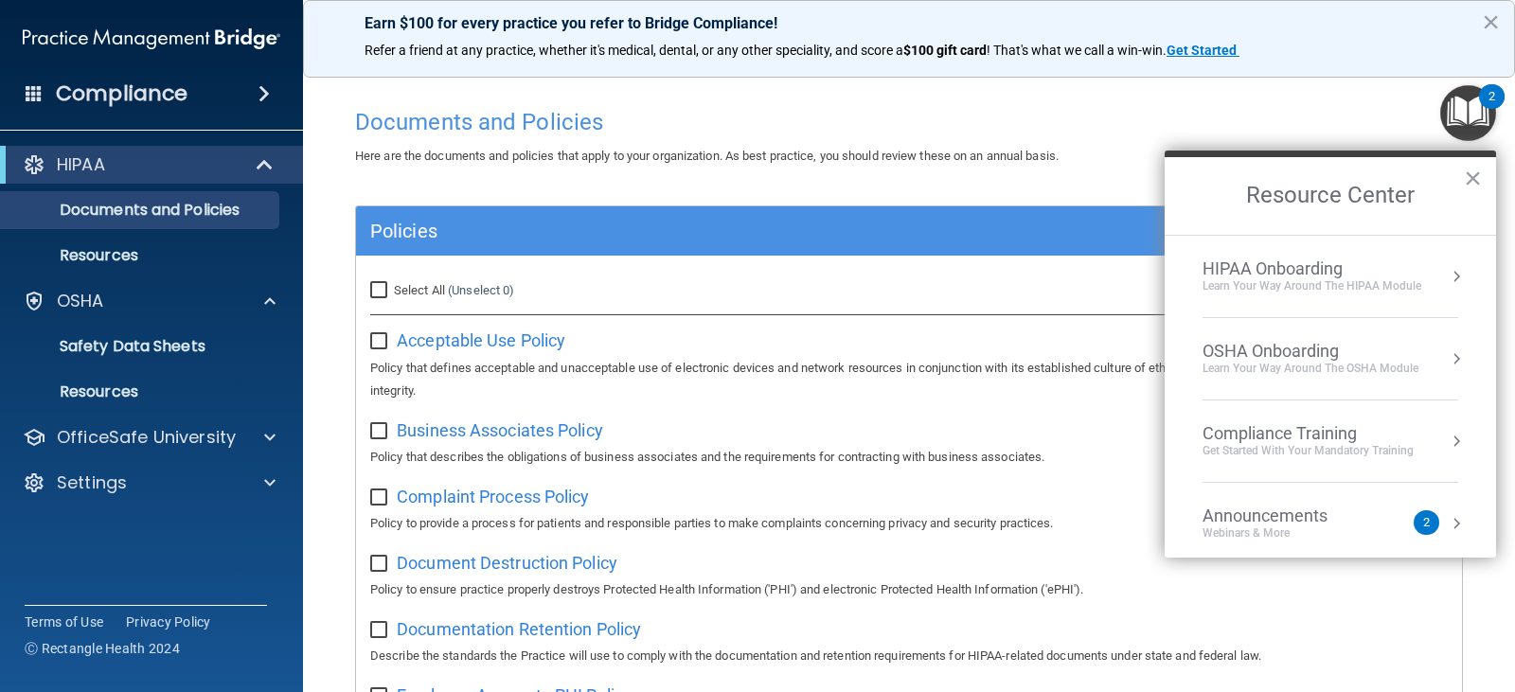
click at [1426, 444] on div "Compliance Training Get Started with your mandatory training" at bounding box center [1330, 441] width 256 height 36
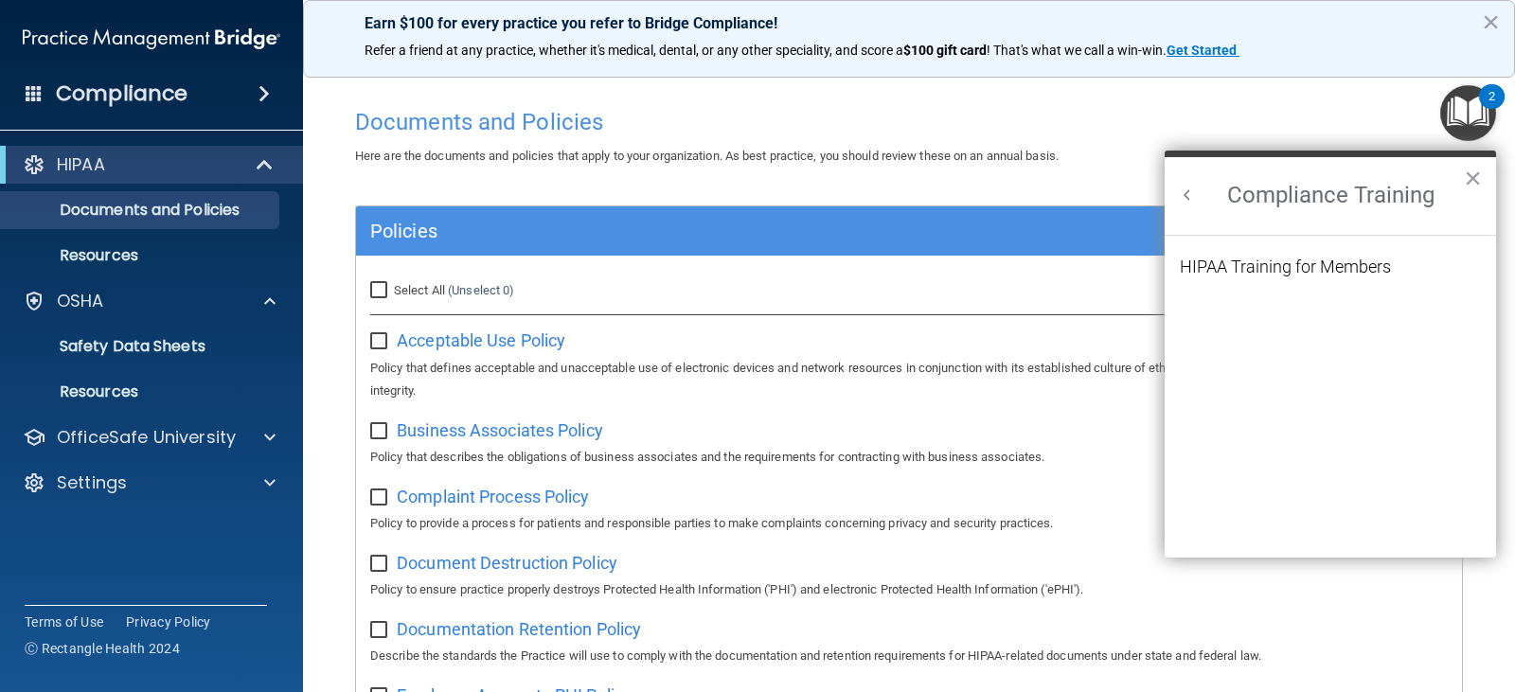
click at [1186, 185] on h2 "Compliance Training" at bounding box center [1330, 196] width 331 height 78
click at [1185, 189] on button "Back to Resource Center Home" at bounding box center [1187, 195] width 19 height 19
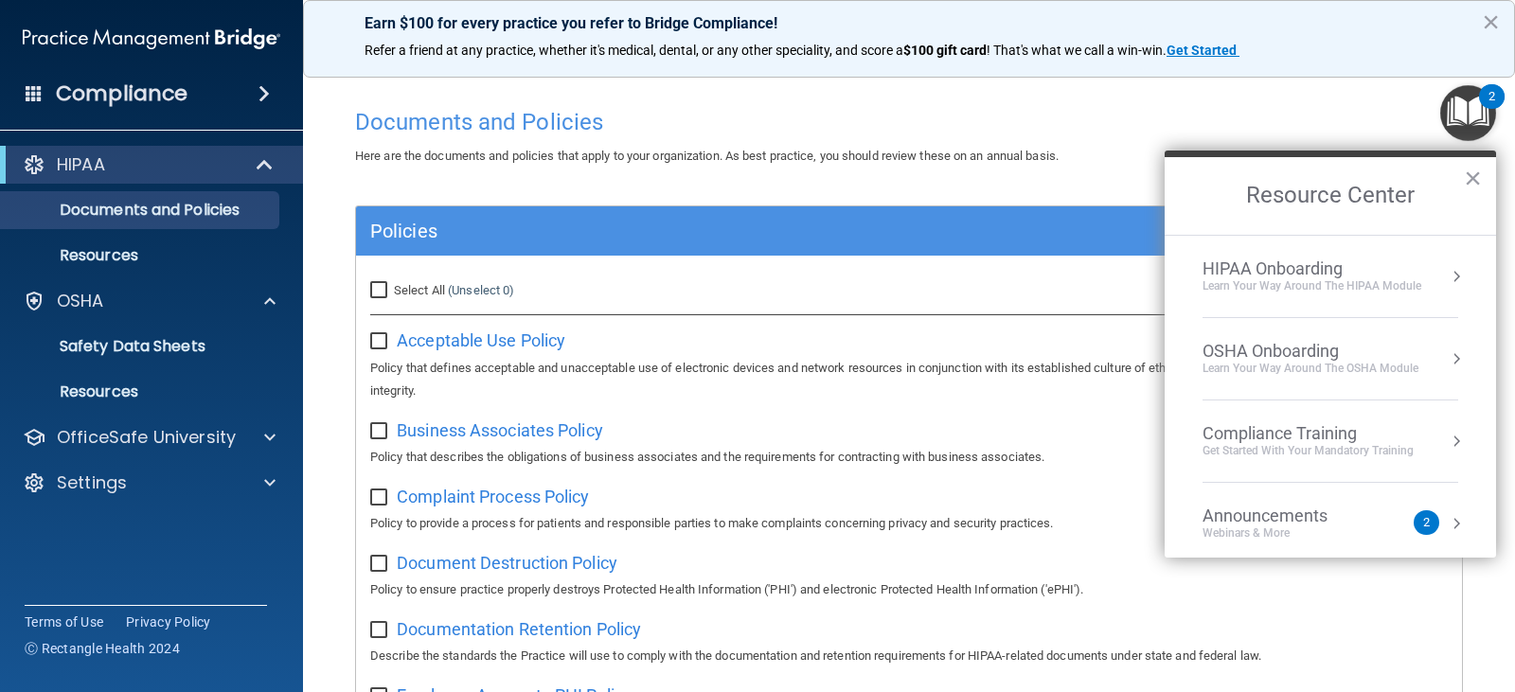
click at [1276, 267] on div "HIPAA Onboarding" at bounding box center [1311, 268] width 219 height 21
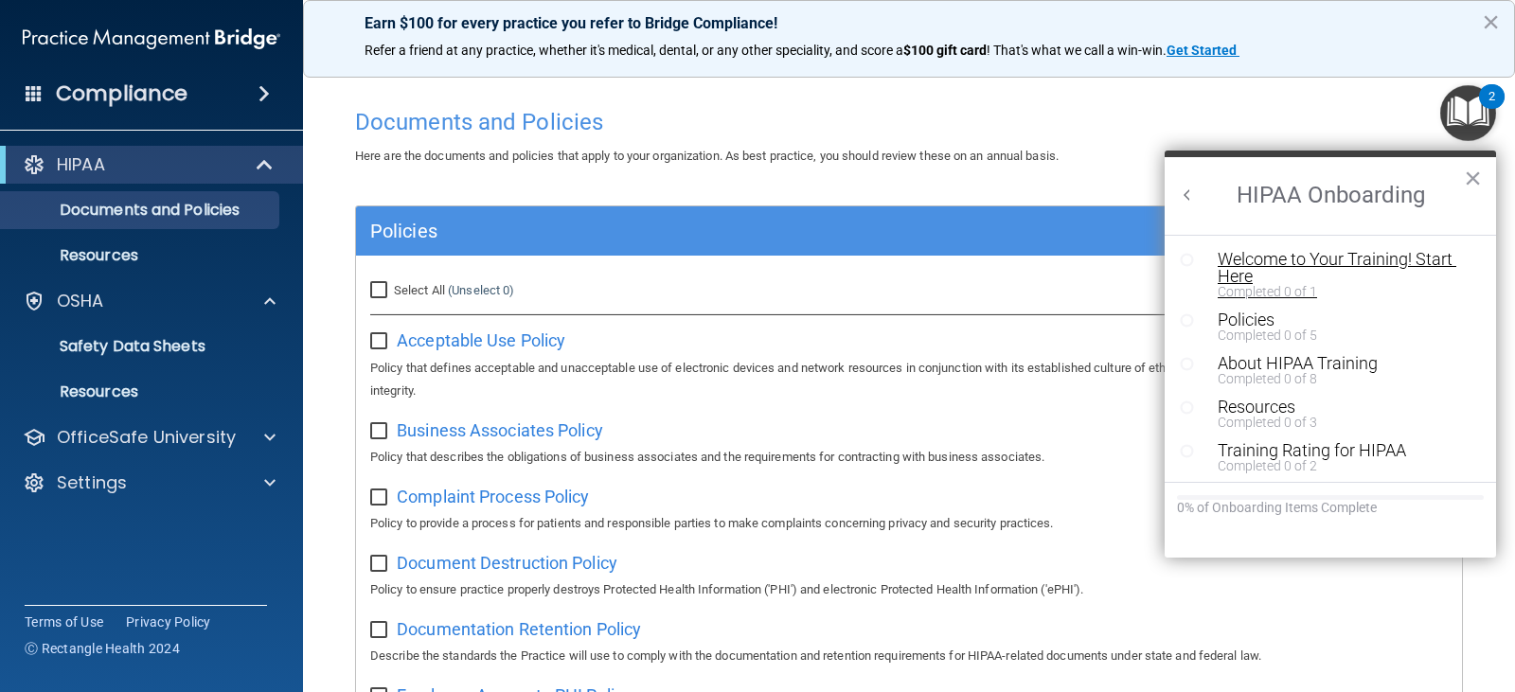
click at [1376, 261] on div "Welcome to Your Training! Start Here" at bounding box center [1338, 268] width 240 height 34
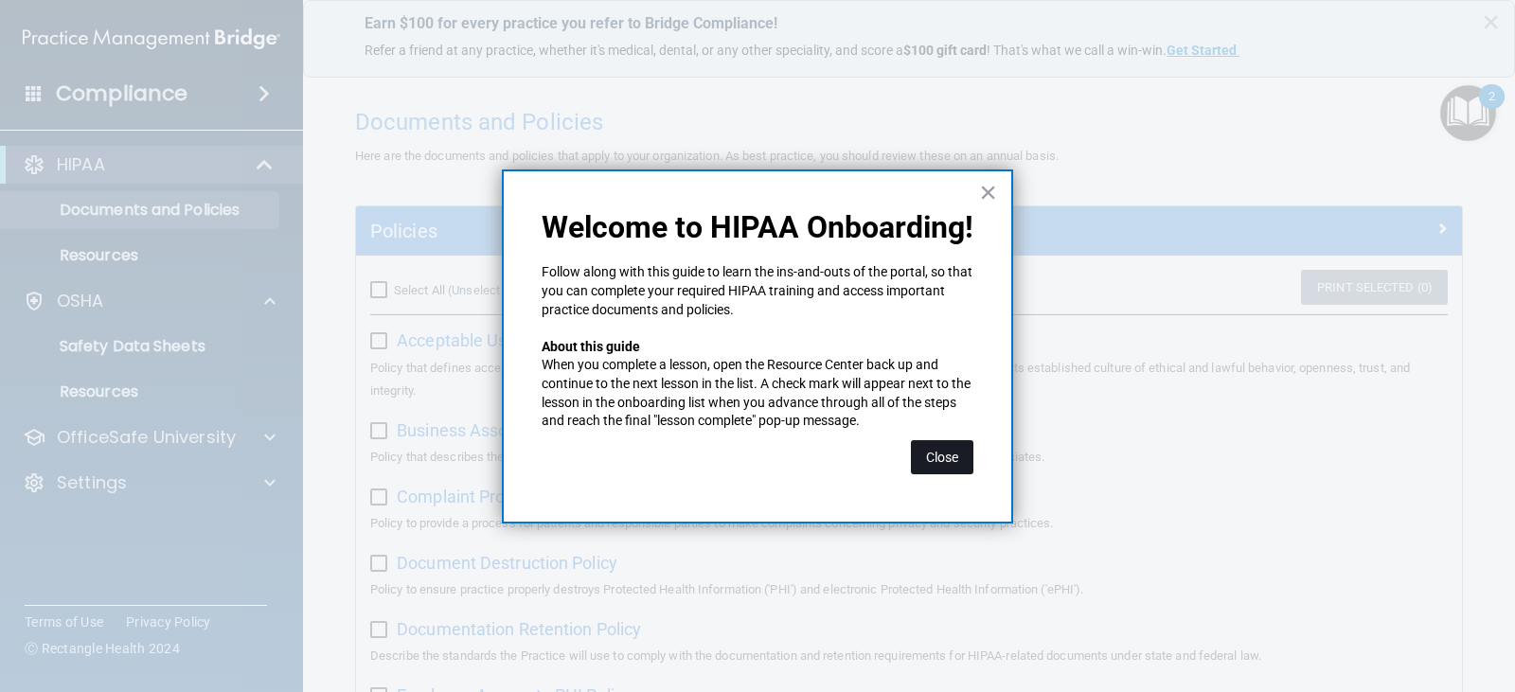
click at [939, 456] on button "Close" at bounding box center [942, 457] width 62 height 34
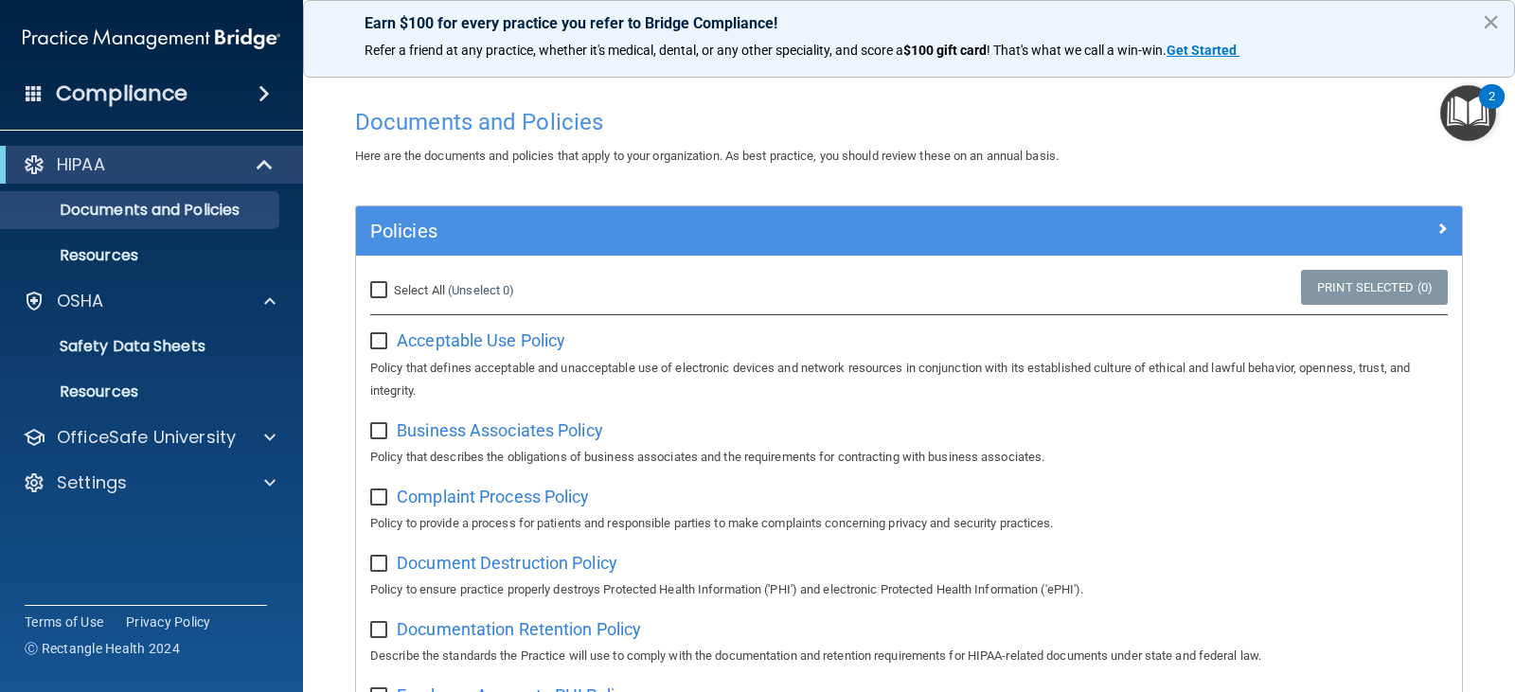
click at [1486, 18] on button "×" at bounding box center [1491, 22] width 18 height 30
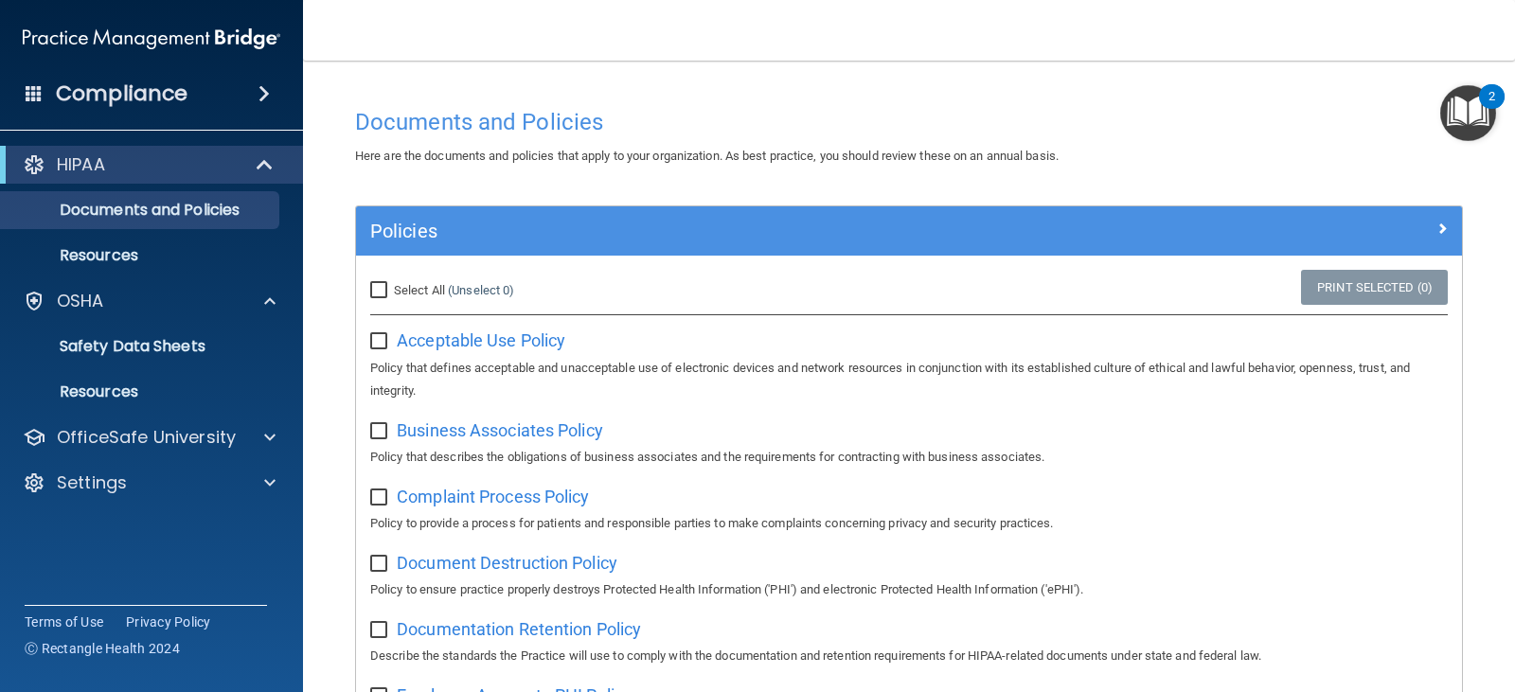
click at [258, 97] on span at bounding box center [263, 93] width 11 height 23
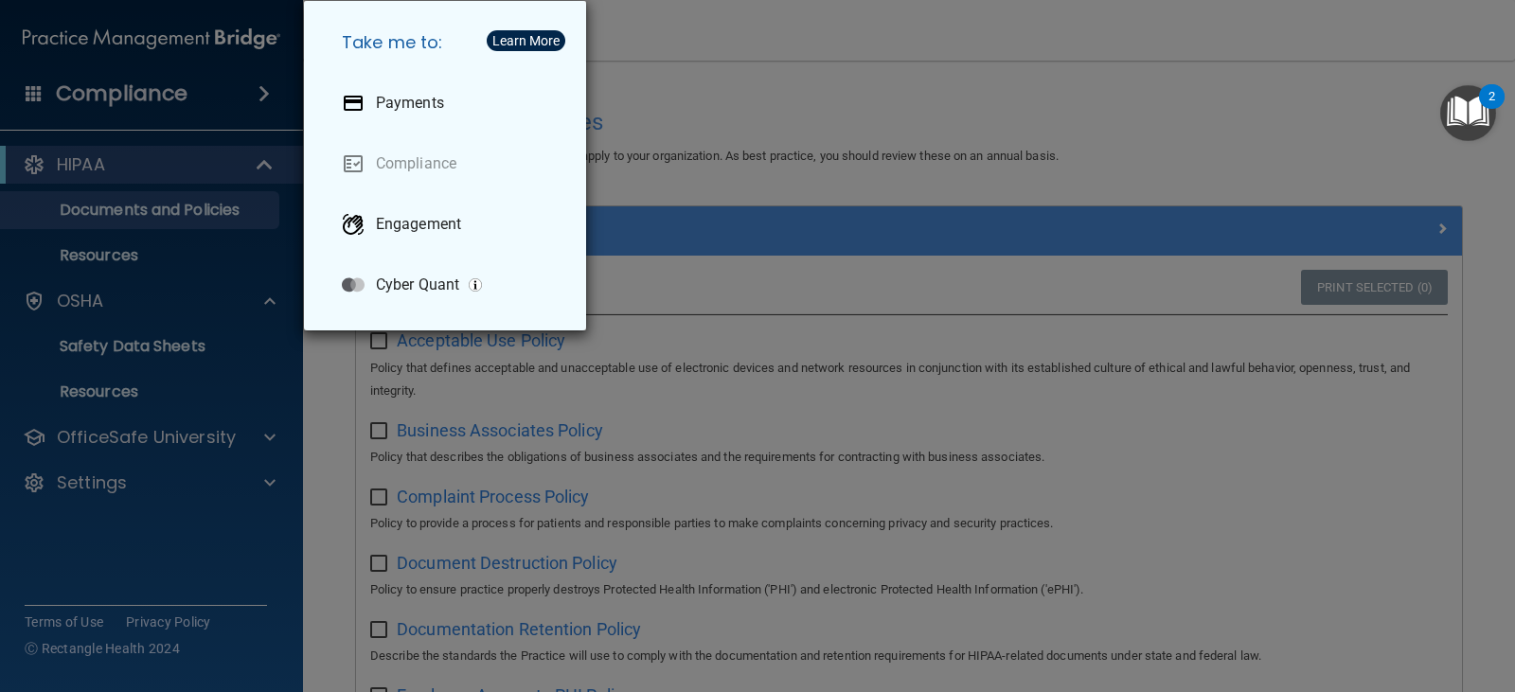
click at [265, 91] on div "Take me to: Payments Compliance Engagement Cyber Quant" at bounding box center [757, 346] width 1515 height 692
